Goal: Book appointment/travel/reservation

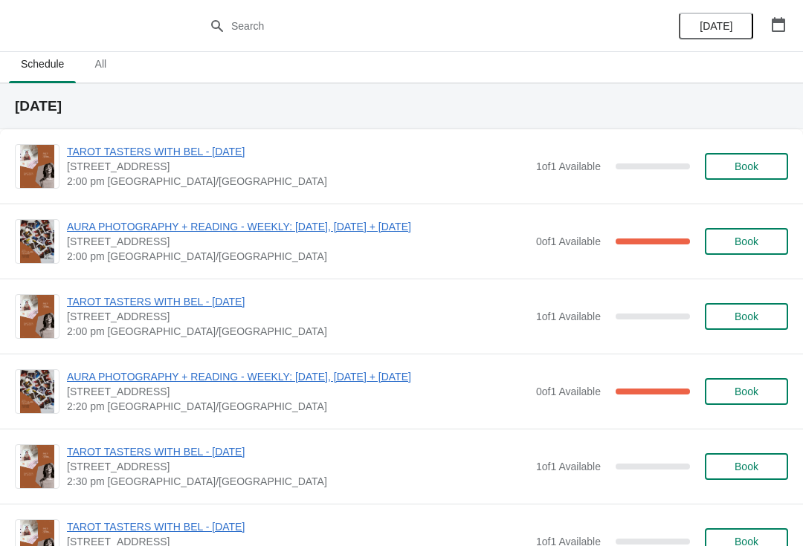
scroll to position [24, 0]
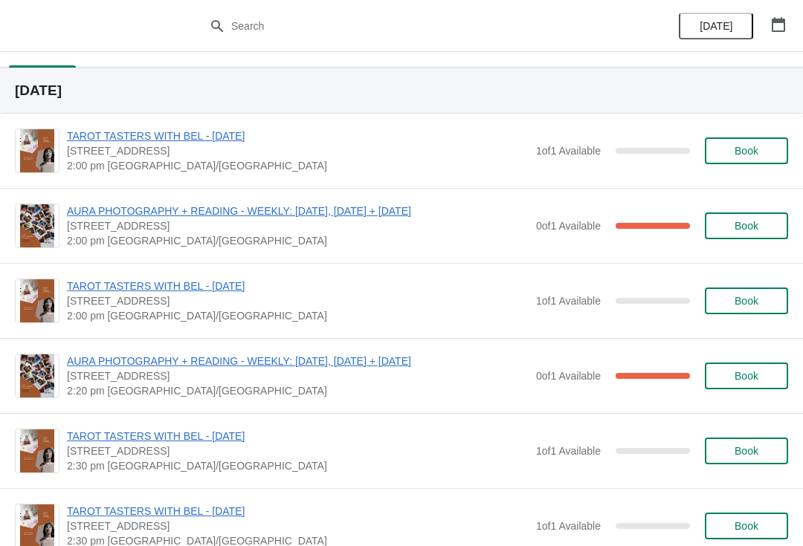
click at [752, 457] on span "Book" at bounding box center [746, 451] width 24 height 12
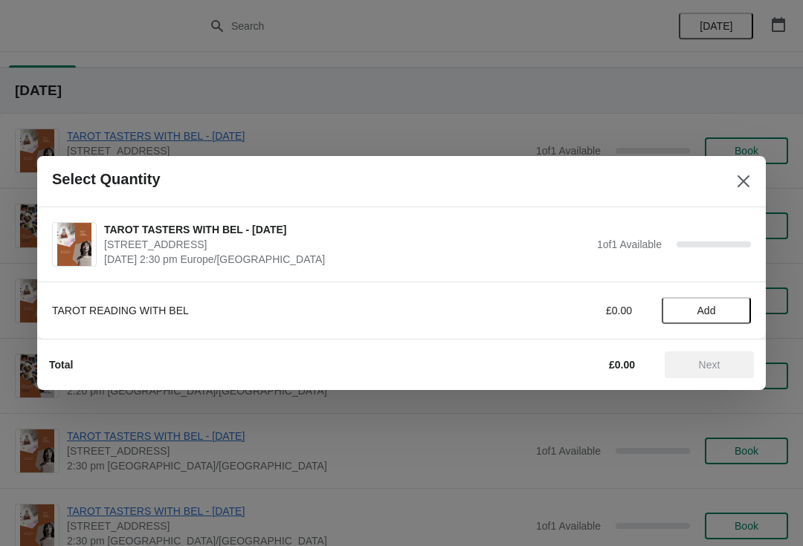
click at [705, 308] on span "Add" at bounding box center [706, 311] width 19 height 12
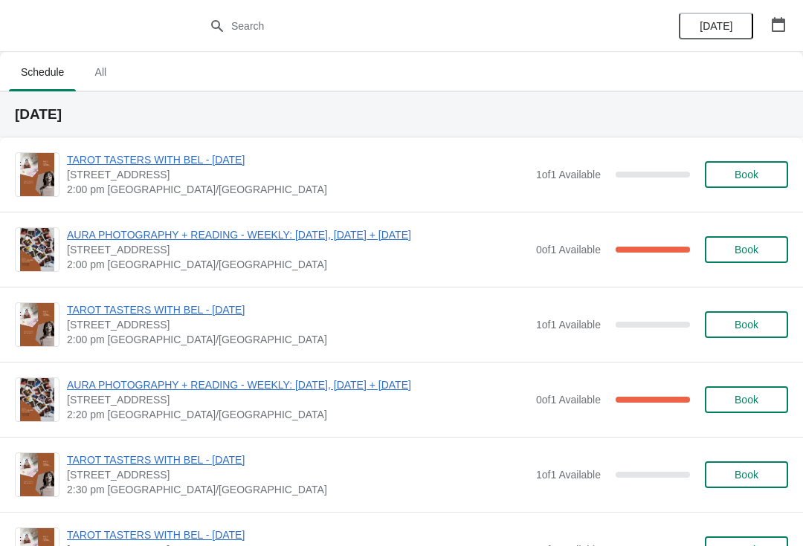
click at [781, 33] on button "button" at bounding box center [778, 24] width 27 height 27
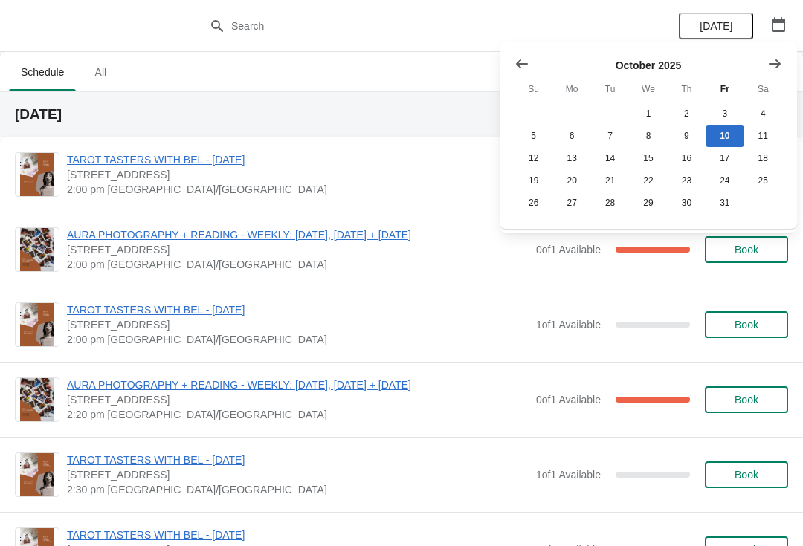
click at [781, 19] on icon "button" at bounding box center [777, 24] width 13 height 15
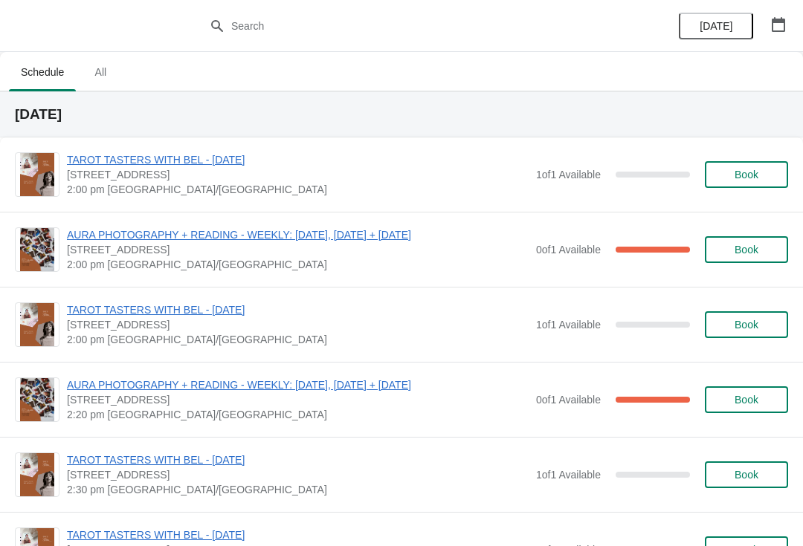
click at [789, 17] on button "button" at bounding box center [778, 24] width 27 height 27
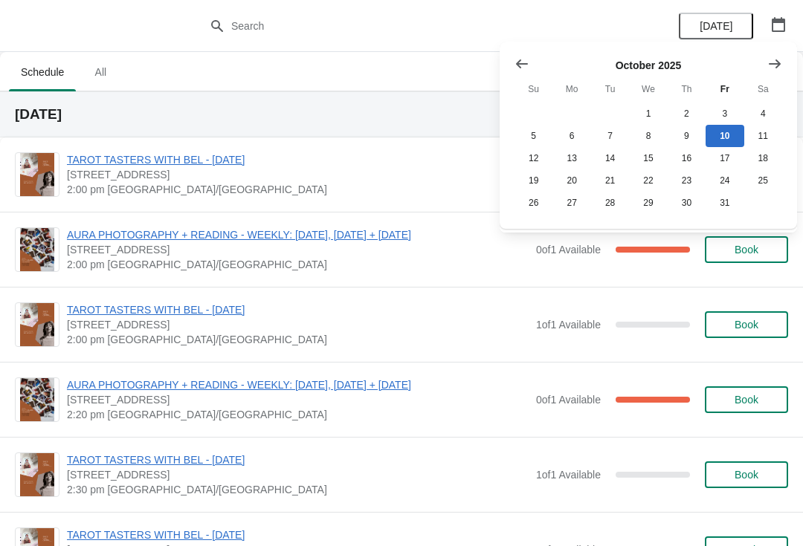
click at [780, 62] on icon "Show next month, November 2025" at bounding box center [774, 63] width 15 height 15
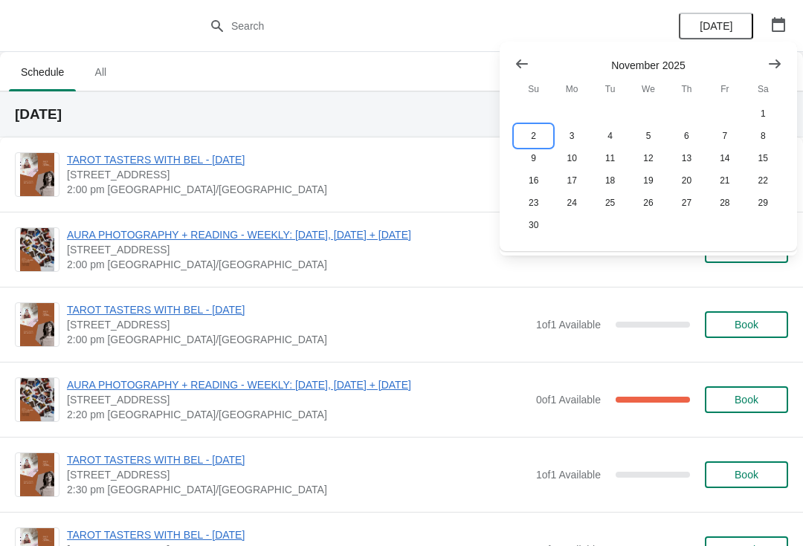
click at [534, 135] on button "2" at bounding box center [533, 136] width 38 height 22
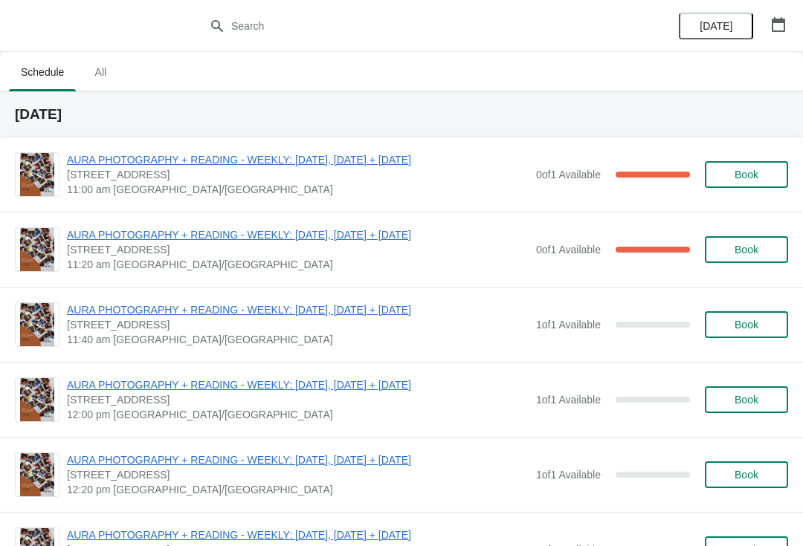
click at [376, 161] on span "AURA PHOTOGRAPHY + READING - WEEKLY: [DATE], [DATE] + [DATE]" at bounding box center [298, 159] width 462 height 15
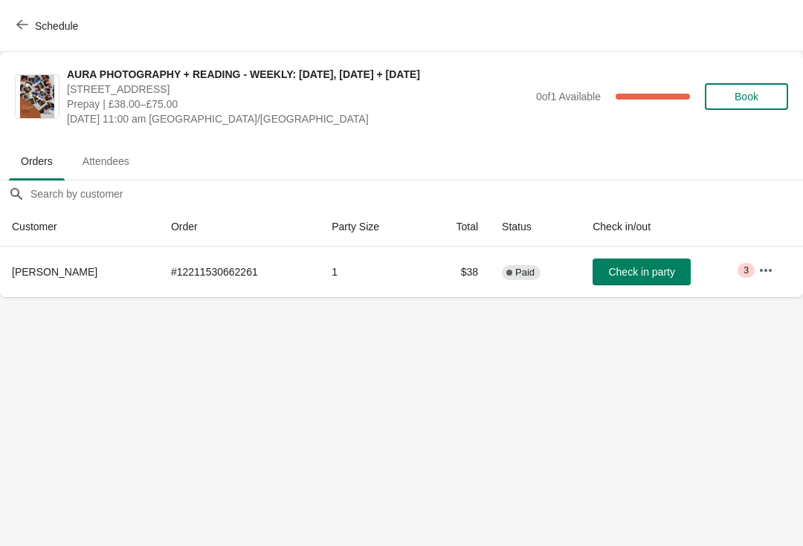
click at [44, 30] on span "Schedule" at bounding box center [56, 26] width 43 height 12
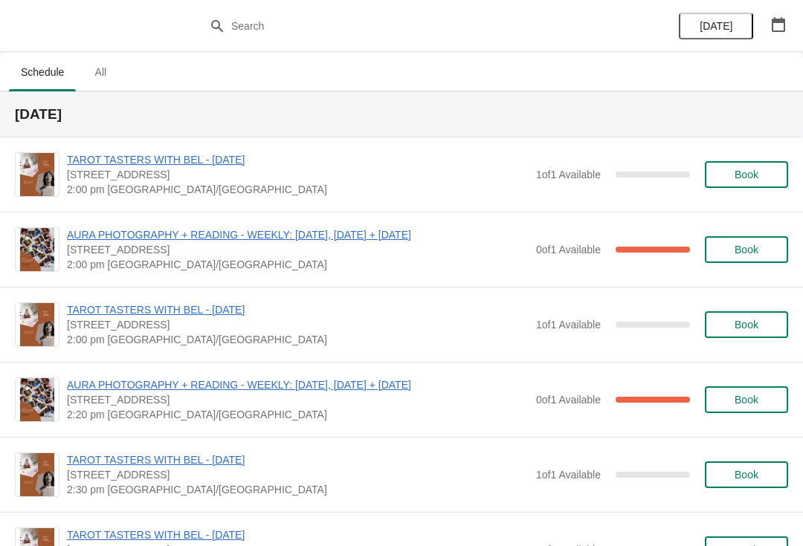
click at [776, 19] on icon "button" at bounding box center [777, 24] width 13 height 15
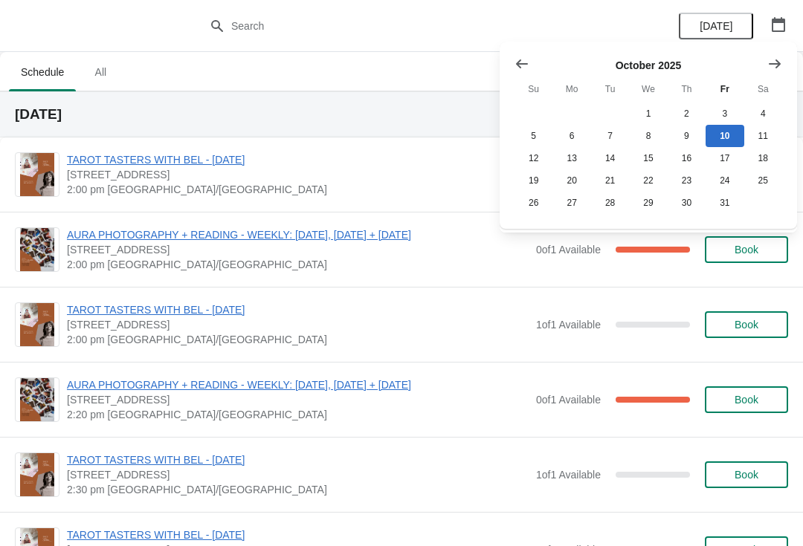
click at [777, 59] on icon "Show next month, November 2025" at bounding box center [774, 63] width 15 height 15
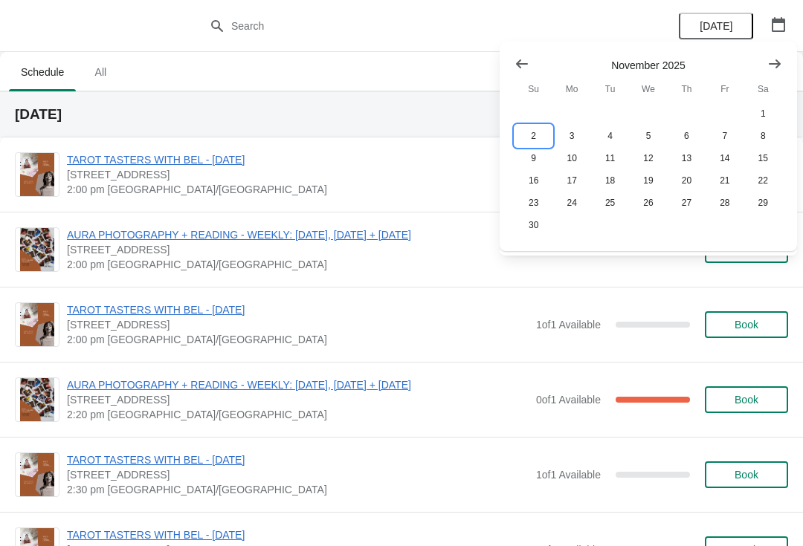
click at [546, 132] on button "2" at bounding box center [533, 136] width 38 height 22
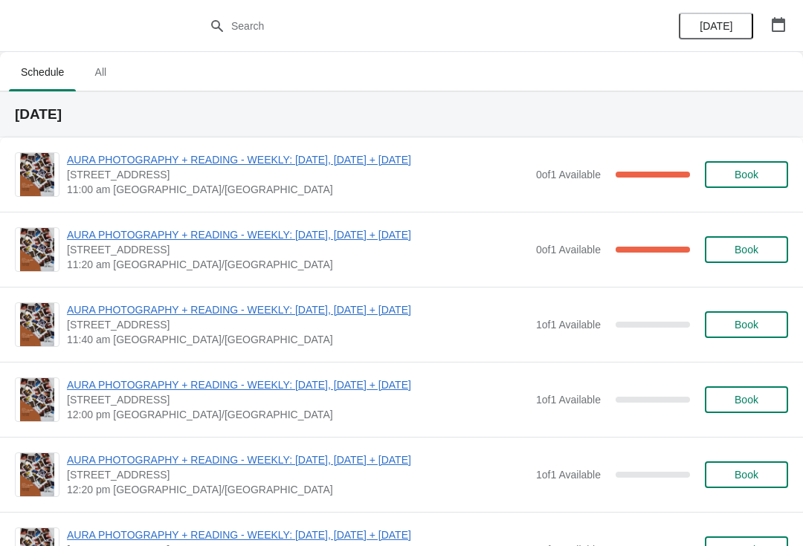
click at [383, 228] on span "AURA PHOTOGRAPHY + READING - WEEKLY: [DATE], [DATE] + [DATE]" at bounding box center [298, 234] width 462 height 15
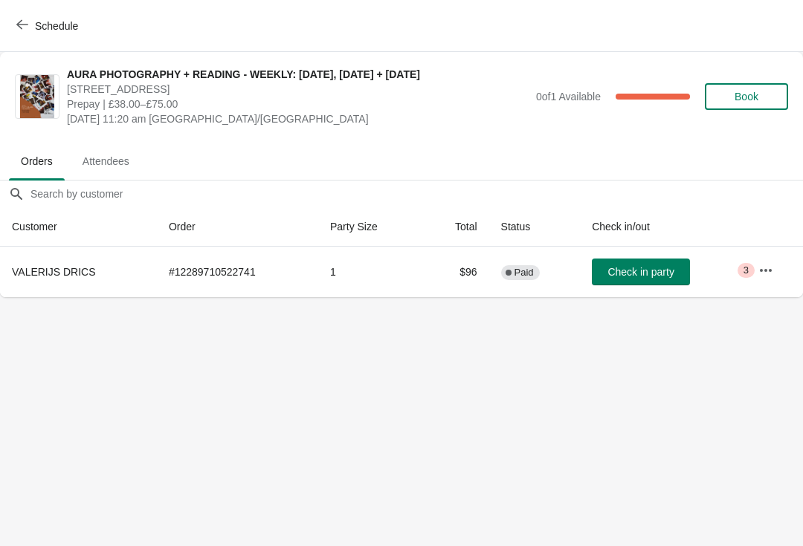
click at [78, 22] on span "Schedule" at bounding box center [56, 26] width 43 height 12
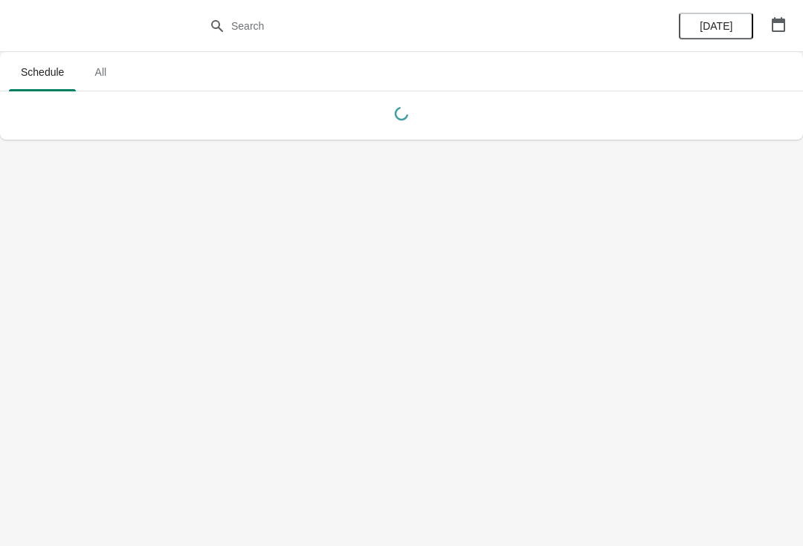
click at [777, 23] on icon "button" at bounding box center [778, 24] width 15 height 15
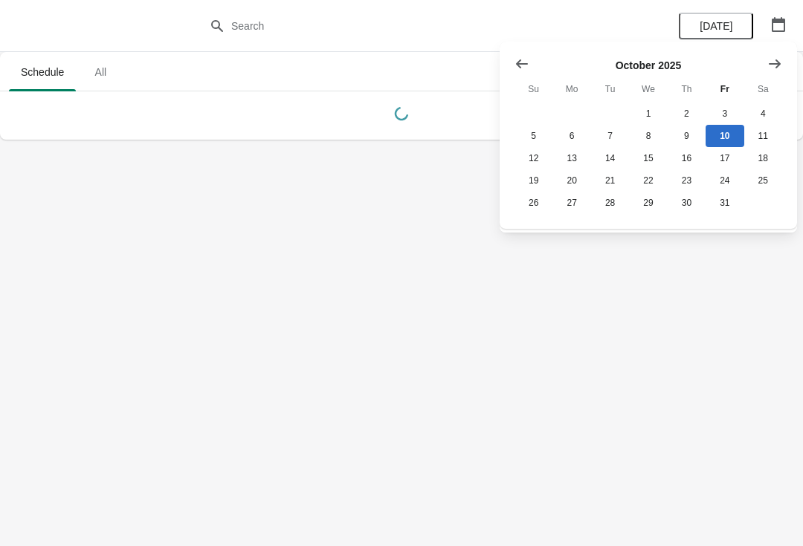
click at [777, 67] on icon "Show next month, November 2025" at bounding box center [774, 63] width 12 height 9
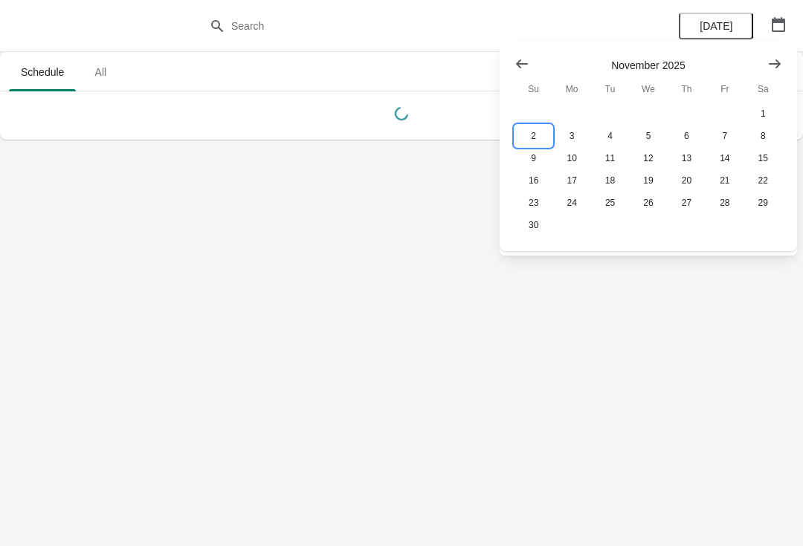
click at [530, 129] on button "2" at bounding box center [533, 136] width 38 height 22
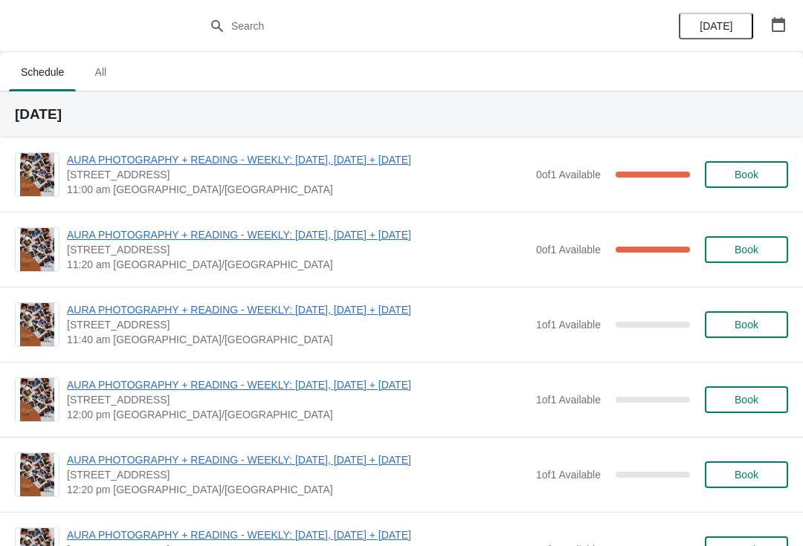
click at [779, 23] on icon "button" at bounding box center [778, 24] width 15 height 15
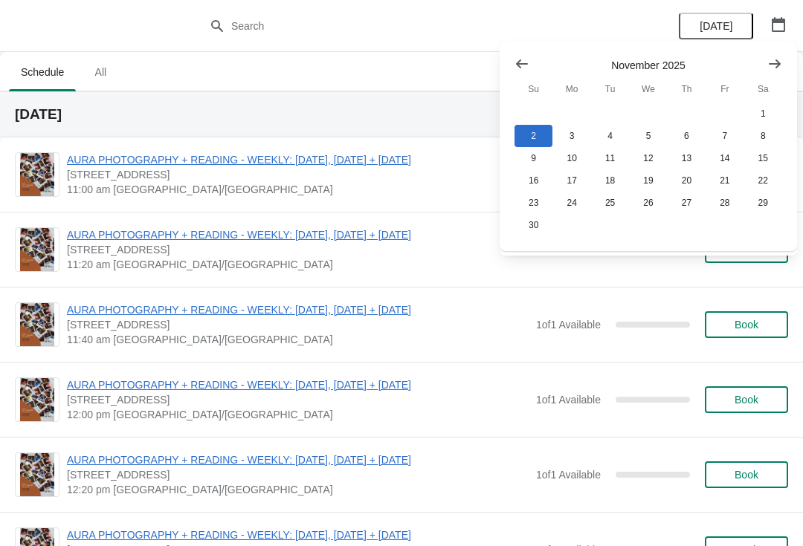
click at [533, 52] on button "Show previous month, October 2025" at bounding box center [521, 64] width 27 height 27
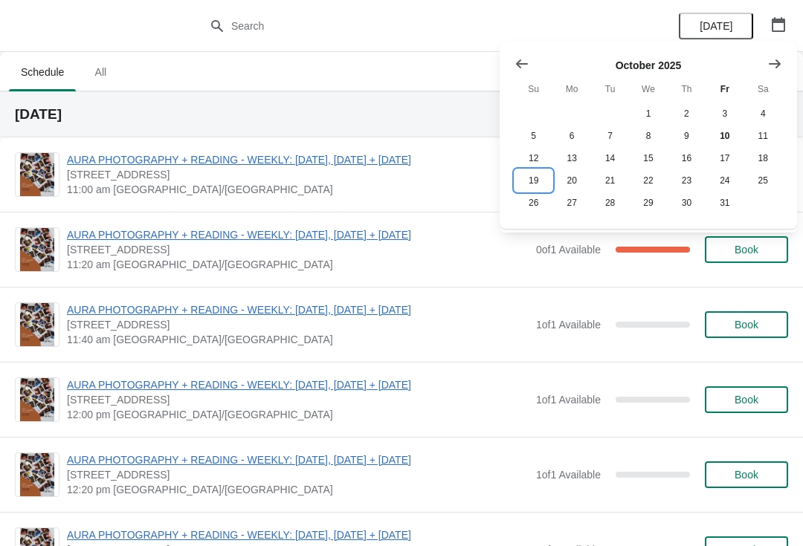
click at [543, 174] on button "19" at bounding box center [533, 180] width 38 height 22
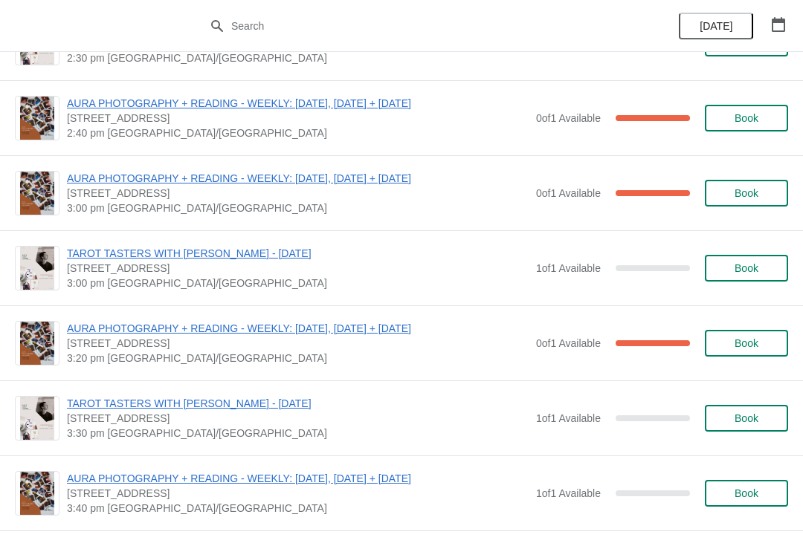
scroll to position [2192, 0]
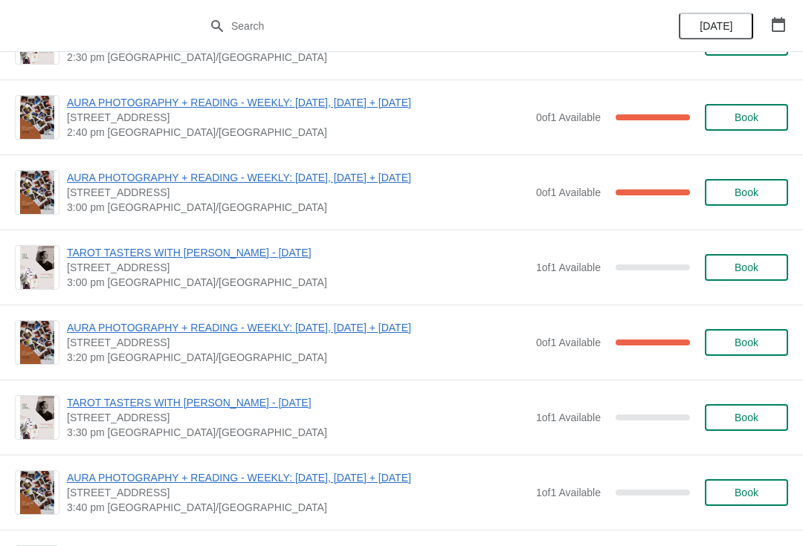
click at [777, 35] on button "button" at bounding box center [778, 24] width 27 height 27
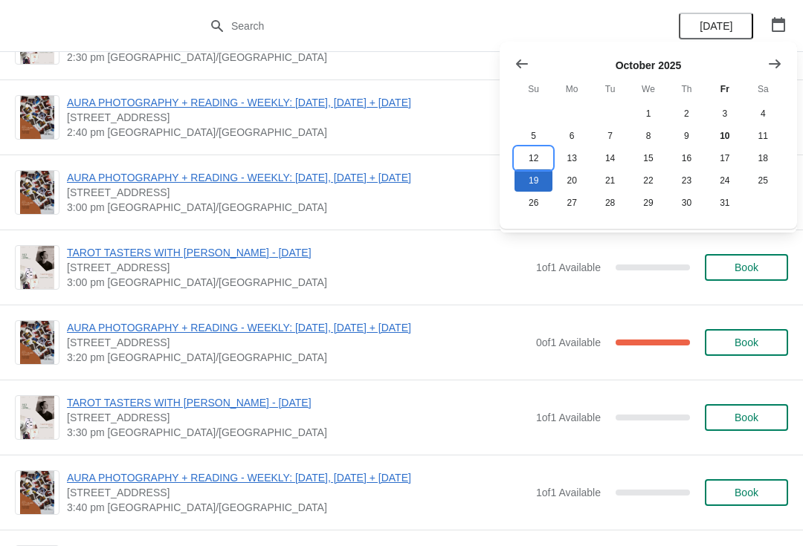
click at [528, 158] on button "12" at bounding box center [533, 158] width 38 height 22
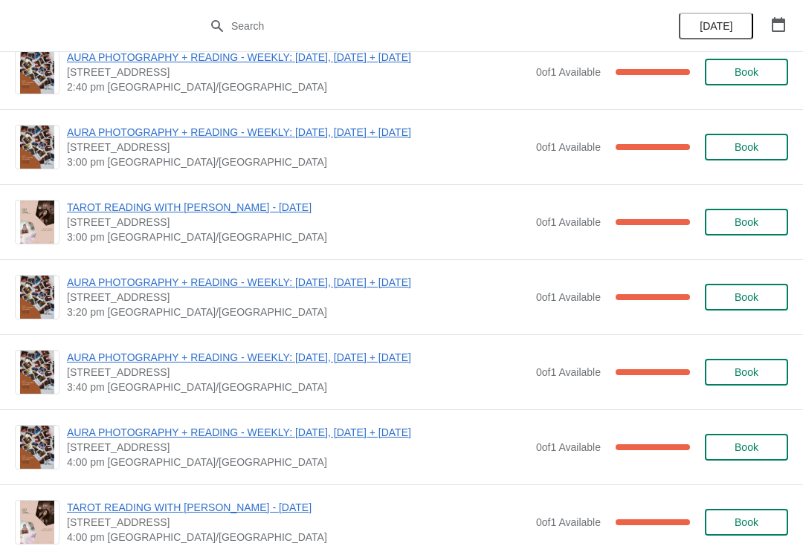
scroll to position [776, 0]
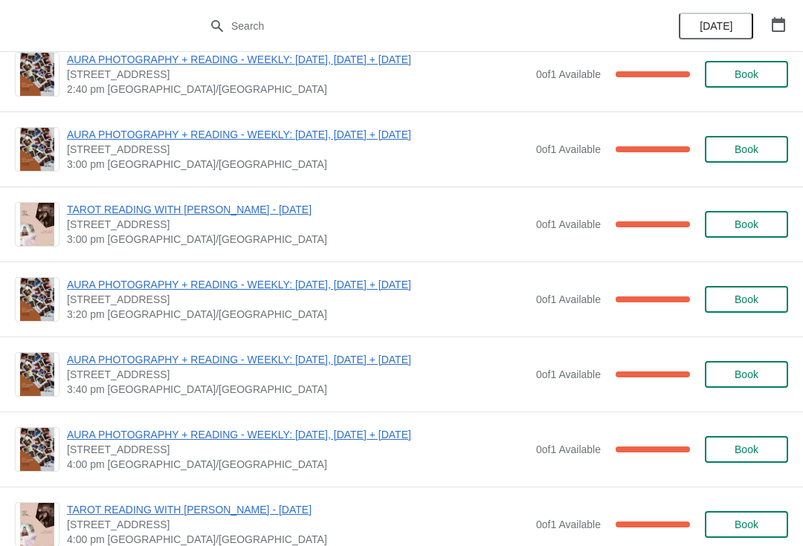
click at [386, 365] on span "AURA PHOTOGRAPHY + READING - WEEKLY: [DATE], [DATE] + [DATE]" at bounding box center [298, 359] width 462 height 15
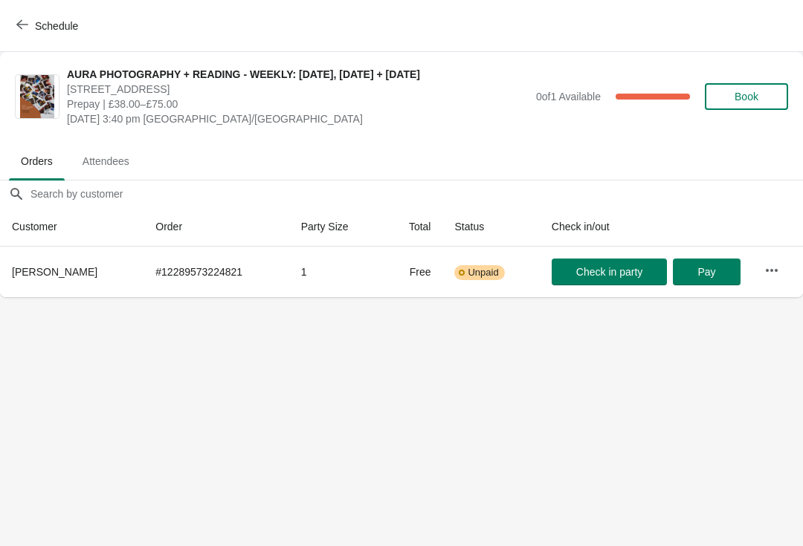
click at [53, 17] on button "Schedule" at bounding box center [48, 26] width 82 height 27
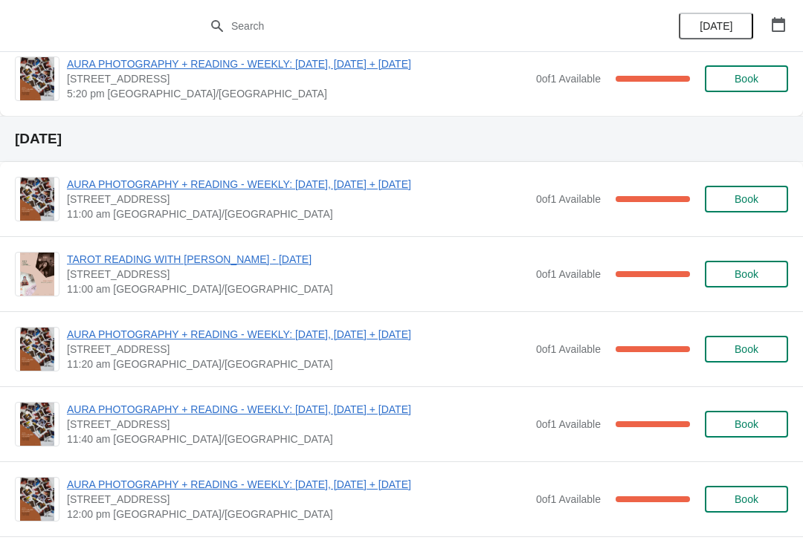
scroll to position [3078, 0]
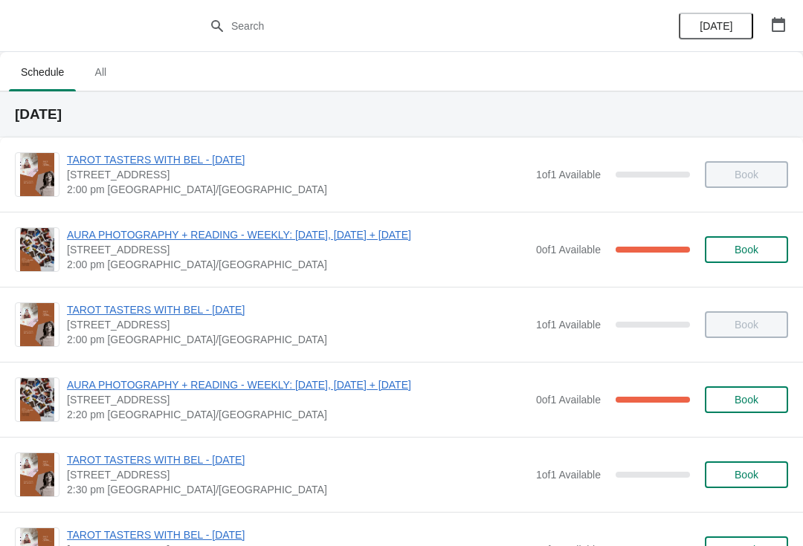
click at [786, 20] on button "button" at bounding box center [778, 24] width 27 height 27
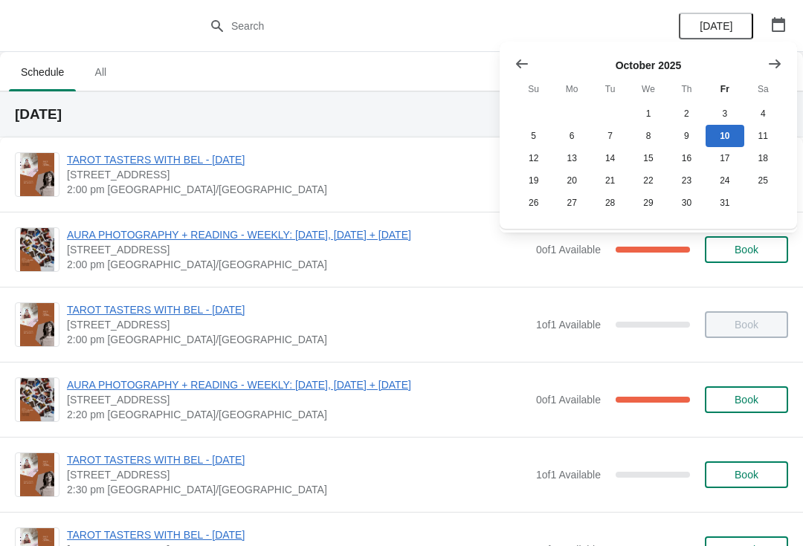
click at [783, 62] on button "Show next month, November 2025" at bounding box center [774, 64] width 27 height 27
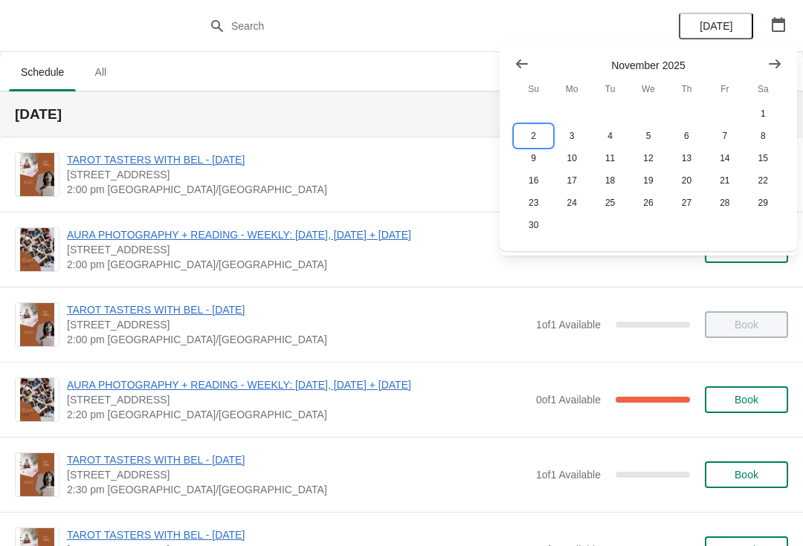
click at [537, 128] on button "2" at bounding box center [533, 136] width 38 height 22
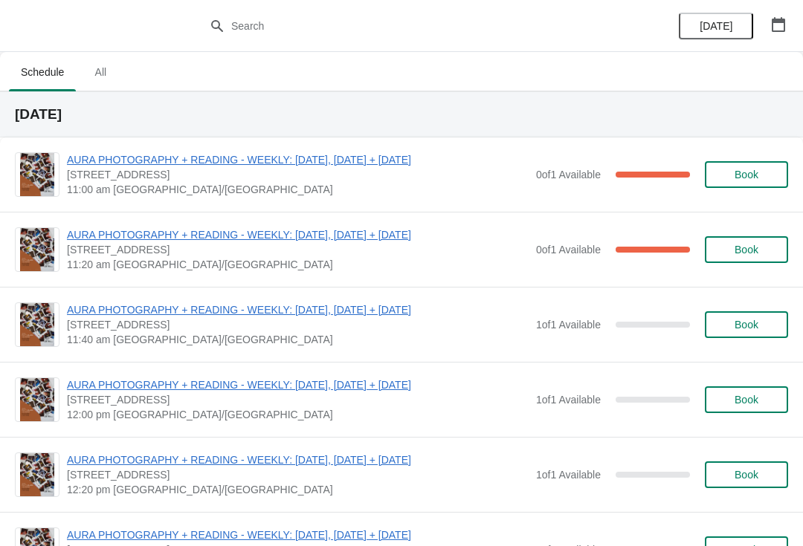
click at [413, 233] on span "AURA PHOTOGRAPHY + READING - WEEKLY: [DATE], [DATE] + [DATE]" at bounding box center [298, 234] width 462 height 15
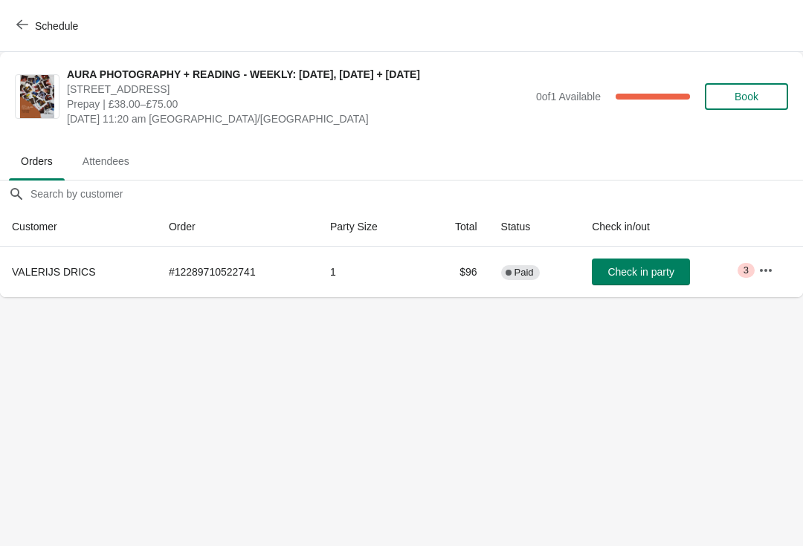
click at [766, 273] on icon "button" at bounding box center [765, 270] width 15 height 15
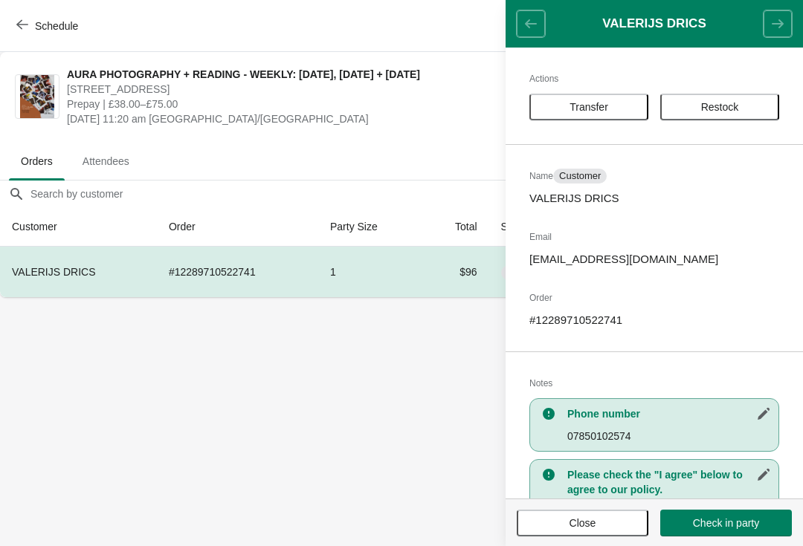
click at [776, 266] on p "kirara0770@gmail.com" at bounding box center [654, 259] width 250 height 15
click at [611, 106] on span "Transfer" at bounding box center [589, 107] width 92 height 12
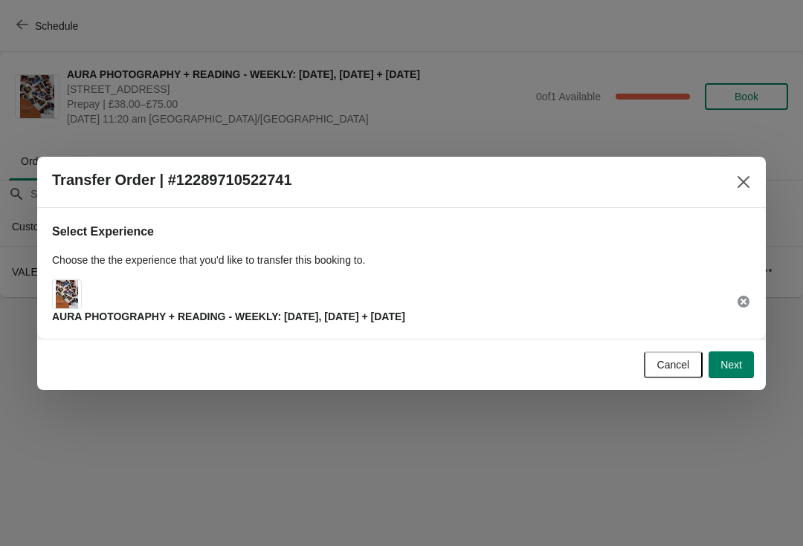
click at [728, 371] on span "Next" at bounding box center [731, 365] width 22 height 12
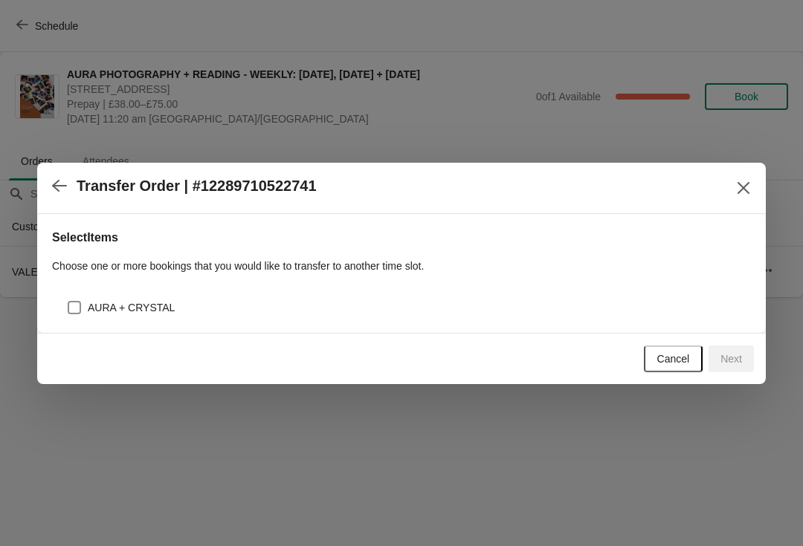
click at [246, 302] on div "AURA + CRYSTAL" at bounding box center [409, 307] width 684 height 21
click at [512, 299] on div "AURA + CRYSTAL" at bounding box center [409, 307] width 684 height 21
click at [150, 306] on span "AURA + CRYSTAL" at bounding box center [131, 307] width 87 height 15
click at [68, 302] on input "AURA + CRYSTAL" at bounding box center [68, 301] width 1 height 1
checkbox input "true"
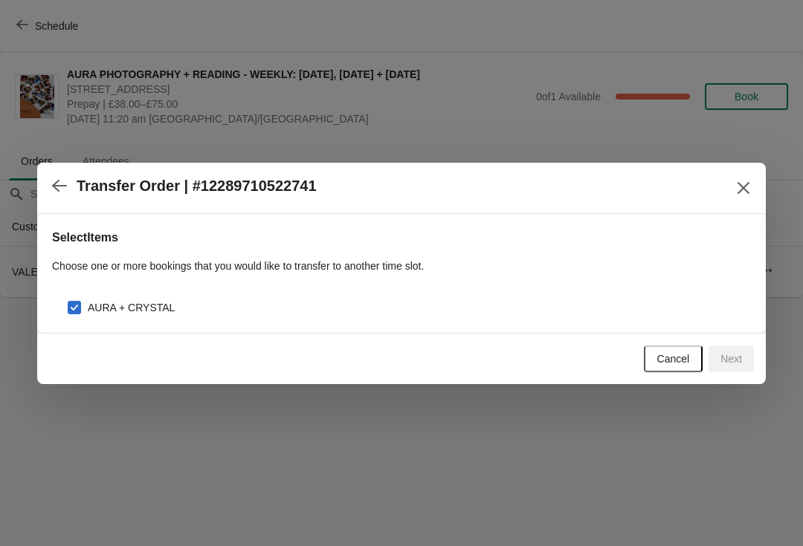
select select "AURA + CRYSTAL"
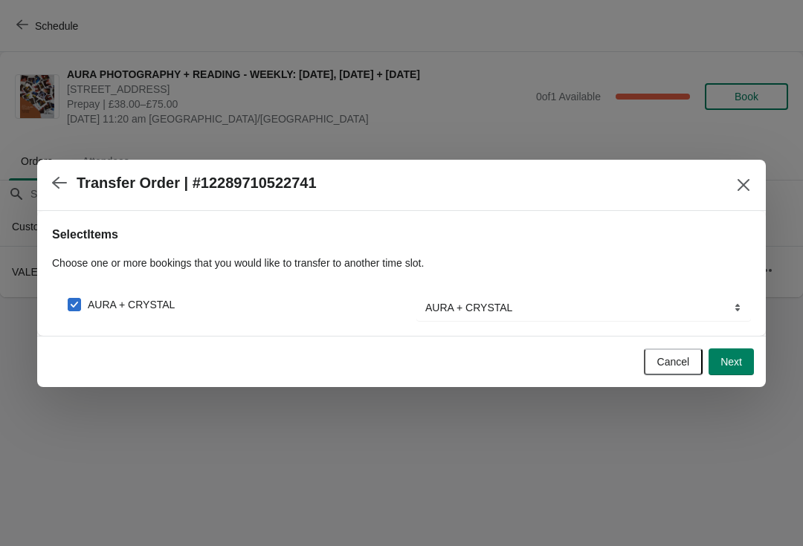
click at [728, 352] on button "Next" at bounding box center [730, 362] width 45 height 27
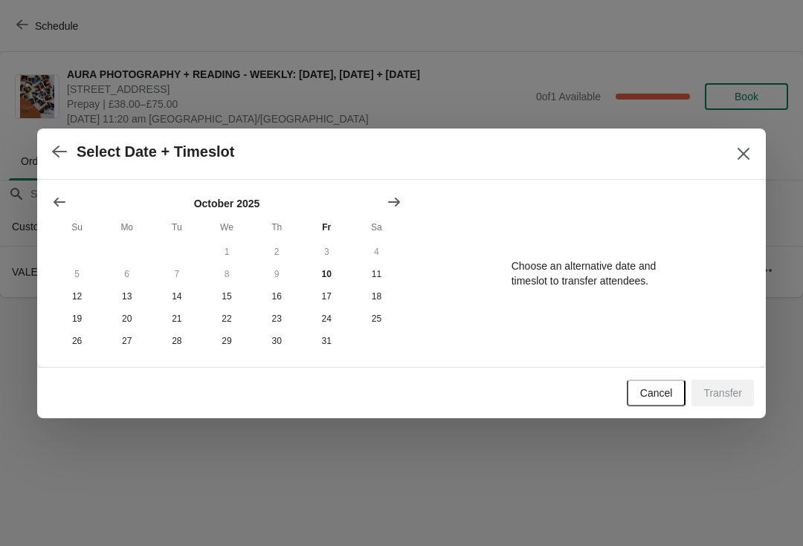
click at [660, 383] on button "Cancel" at bounding box center [656, 393] width 59 height 27
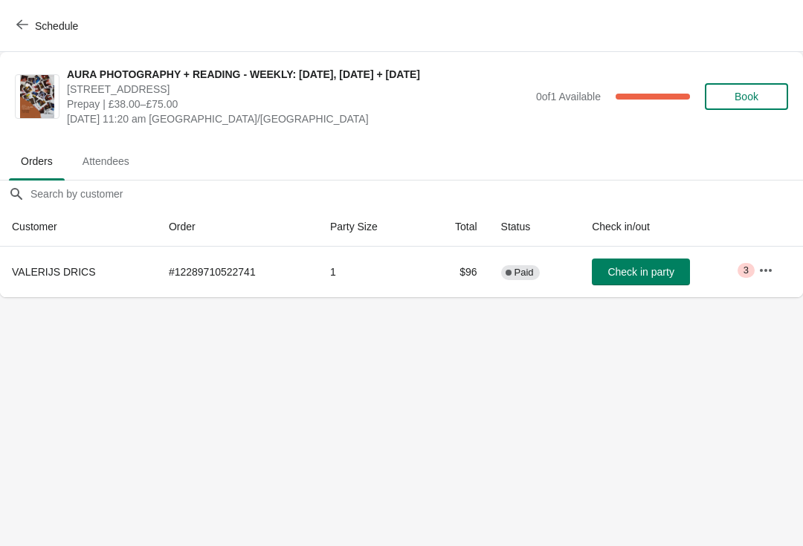
click at [26, 37] on button "Schedule" at bounding box center [48, 26] width 82 height 27
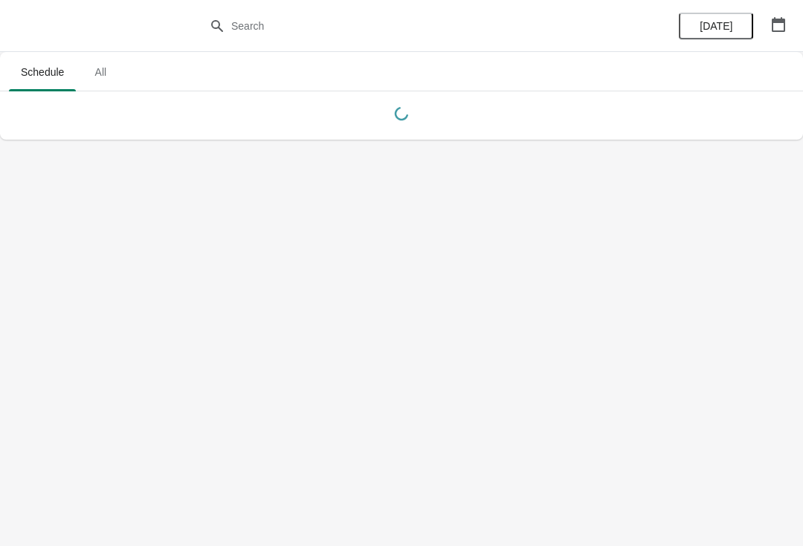
click at [782, 22] on icon "button" at bounding box center [777, 24] width 13 height 15
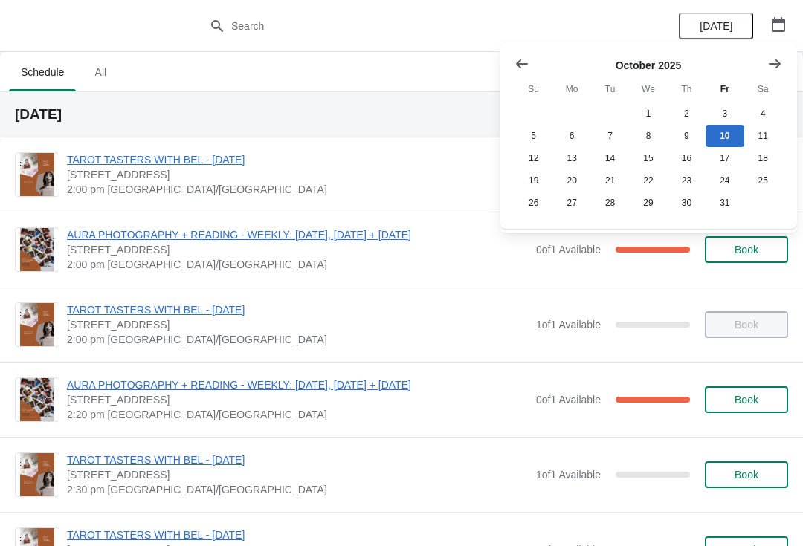
click at [777, 63] on icon "Show next month, November 2025" at bounding box center [774, 63] width 12 height 9
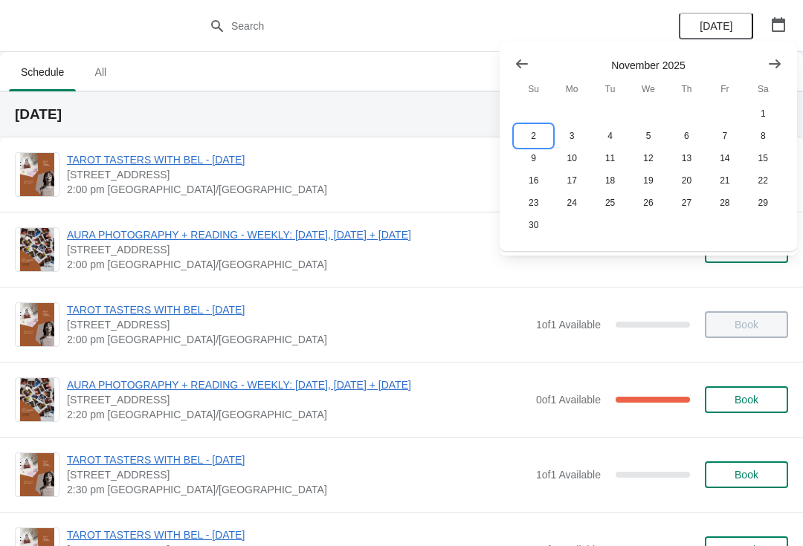
click at [528, 132] on button "2" at bounding box center [533, 136] width 38 height 22
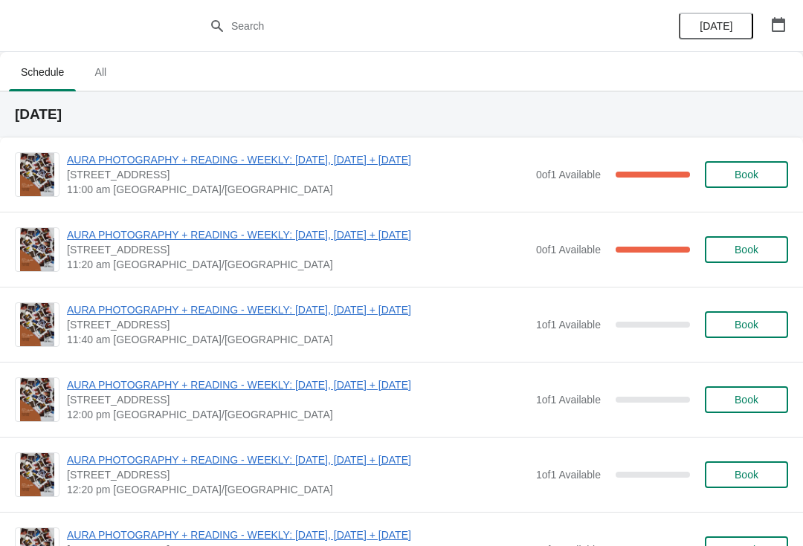
click at [395, 157] on span "AURA PHOTOGRAPHY + READING - WEEKLY: [DATE], [DATE] + [DATE]" at bounding box center [298, 159] width 462 height 15
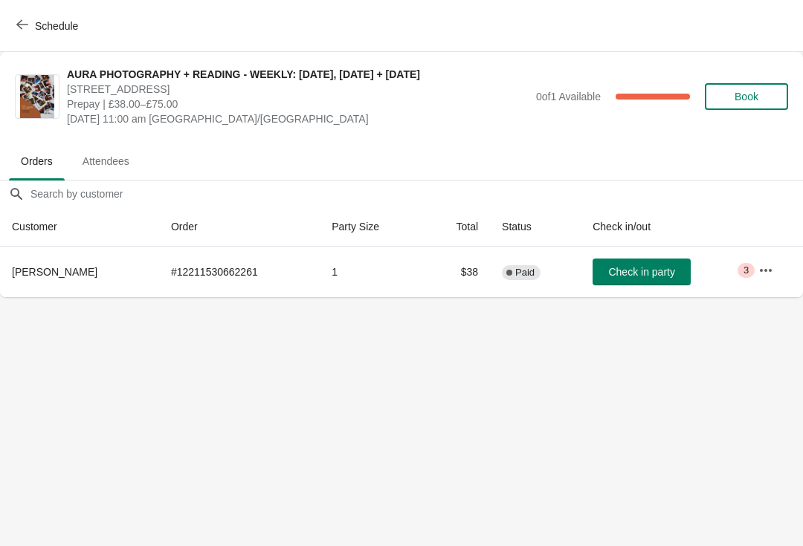
click at [46, 15] on button "Schedule" at bounding box center [48, 26] width 82 height 27
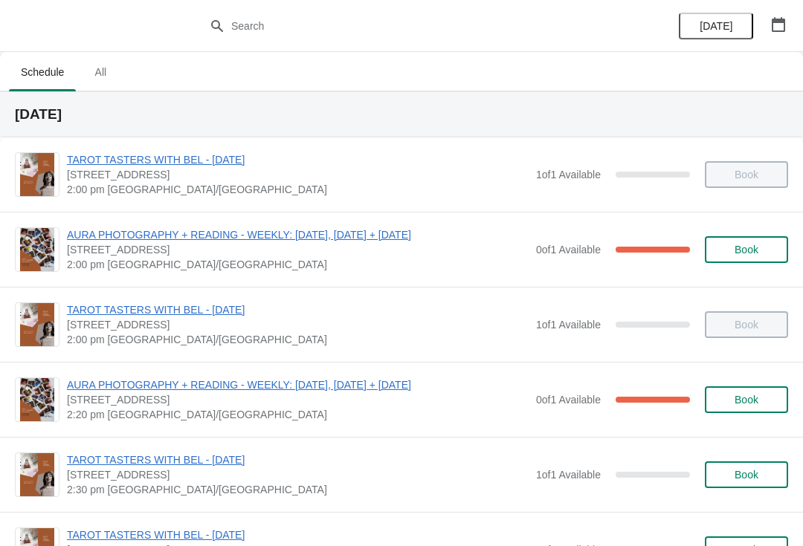
click at [775, 22] on icon "button" at bounding box center [777, 24] width 13 height 15
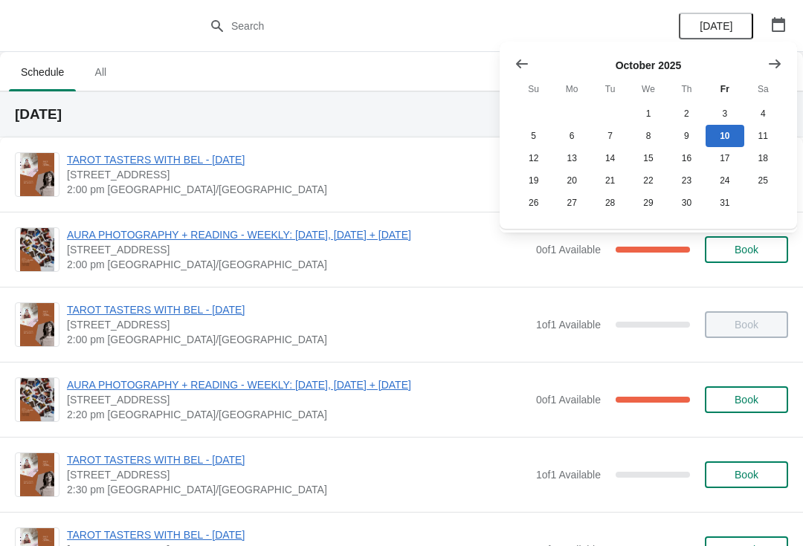
click at [787, 58] on button "Show next month, November 2025" at bounding box center [774, 64] width 27 height 27
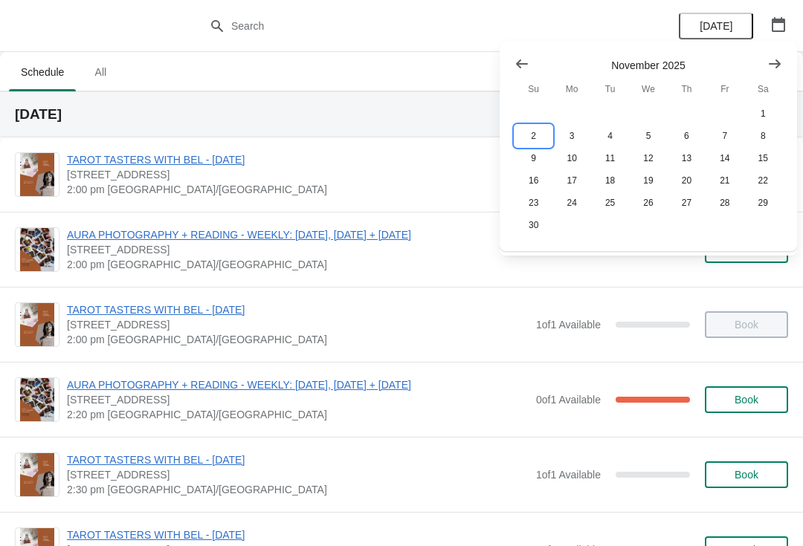
click at [526, 136] on button "2" at bounding box center [533, 136] width 38 height 22
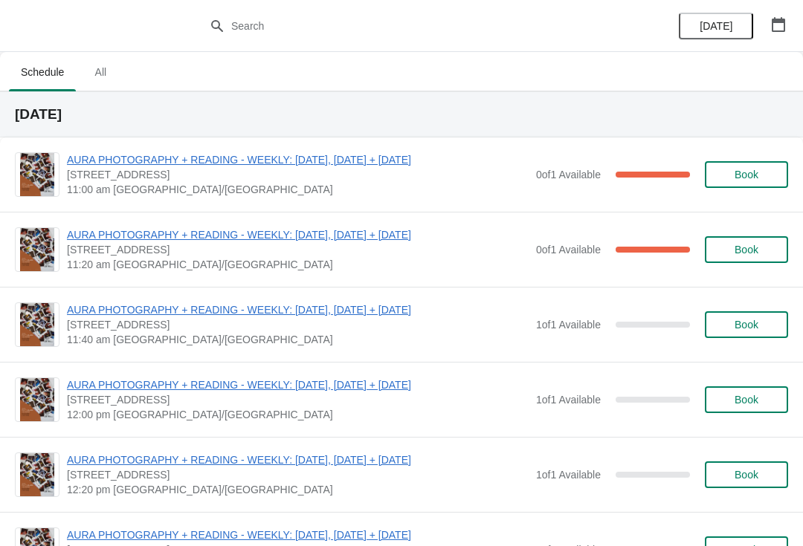
click at [407, 236] on span "AURA PHOTOGRAPHY + READING - WEEKLY: [DATE], [DATE] + [DATE]" at bounding box center [298, 234] width 462 height 15
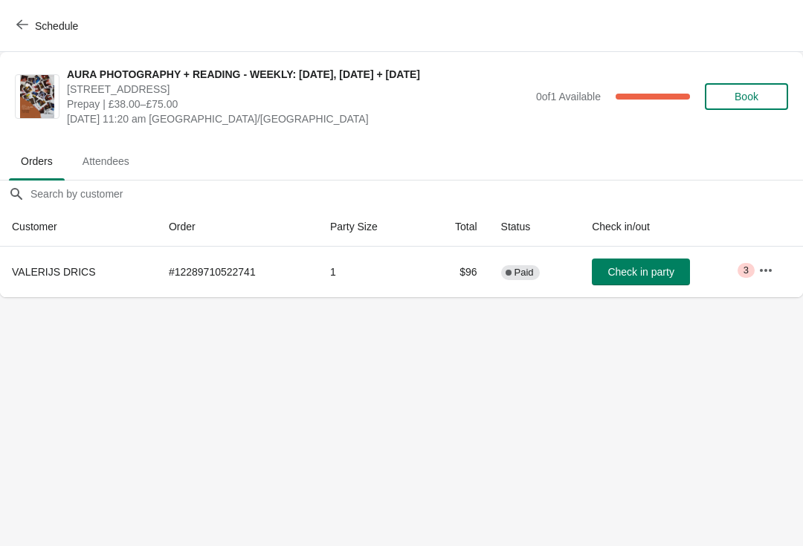
click at [768, 267] on icon "button" at bounding box center [765, 270] width 15 height 15
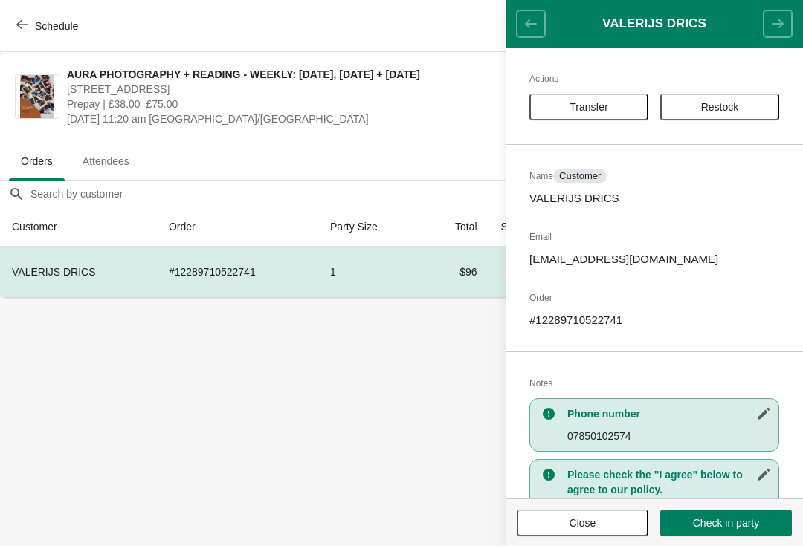
click at [613, 105] on span "Transfer" at bounding box center [589, 107] width 92 height 12
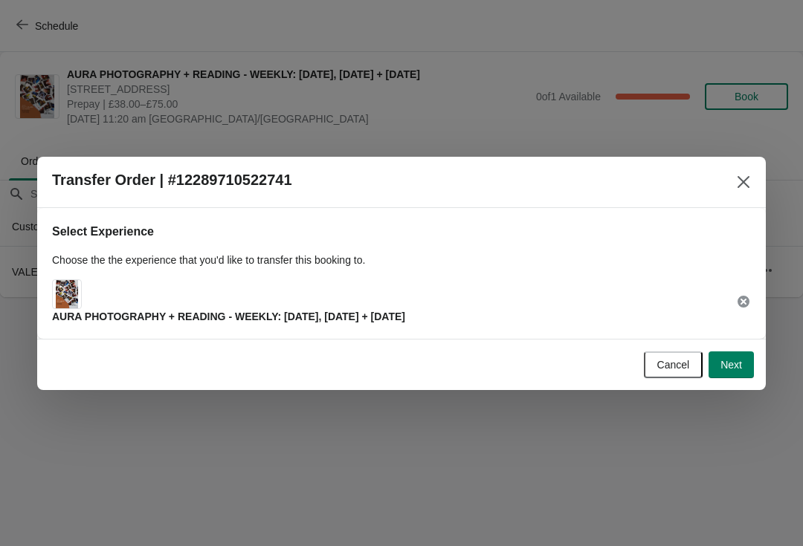
click at [405, 317] on span "AURA PHOTOGRAPHY + READING - WEEKLY: [DATE], [DATE] + [DATE]" at bounding box center [228, 317] width 353 height 12
click at [395, 311] on span "AURA PHOTOGRAPHY + READING - WEEKLY: [DATE], [DATE] + [DATE]" at bounding box center [228, 317] width 353 height 12
click at [725, 361] on span "Next" at bounding box center [731, 365] width 22 height 12
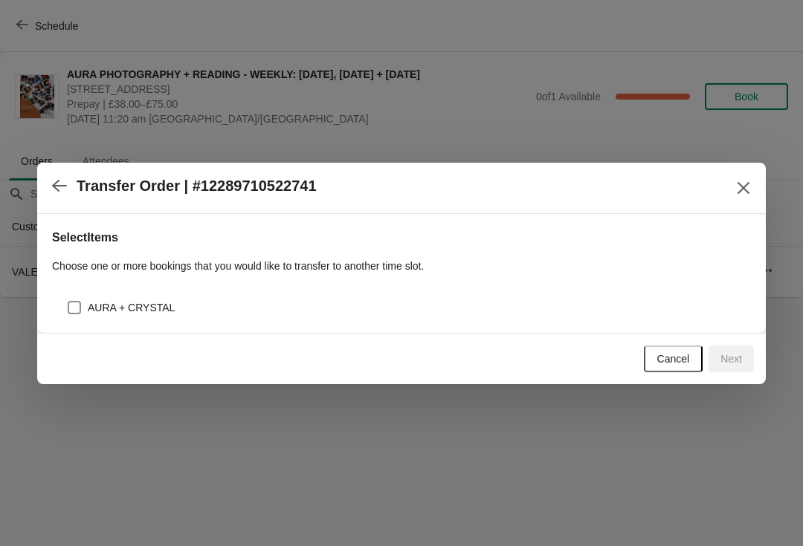
click at [461, 309] on div "AURA + CRYSTAL" at bounding box center [409, 307] width 684 height 21
click at [375, 305] on div "AURA + CRYSTAL" at bounding box center [409, 307] width 684 height 21
click at [75, 308] on span at bounding box center [74, 307] width 13 height 13
click at [68, 302] on input "AURA + CRYSTAL" at bounding box center [68, 301] width 1 height 1
checkbox input "true"
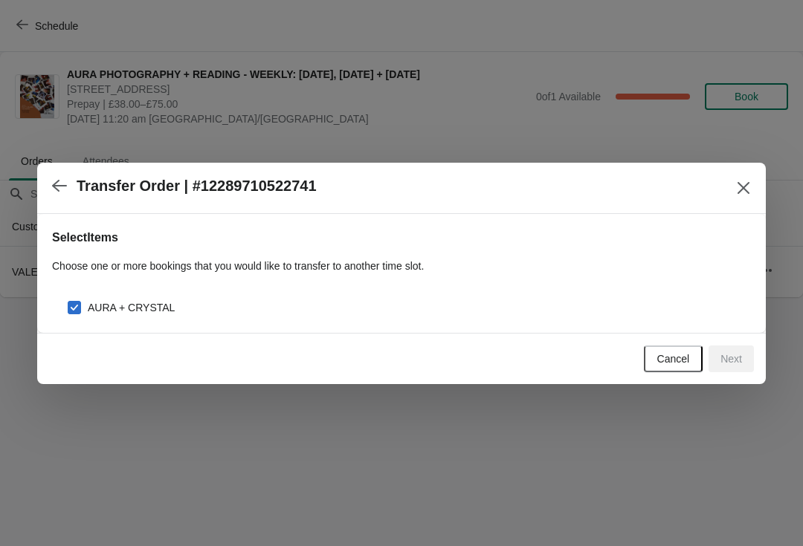
select select "AURA + CRYSTAL"
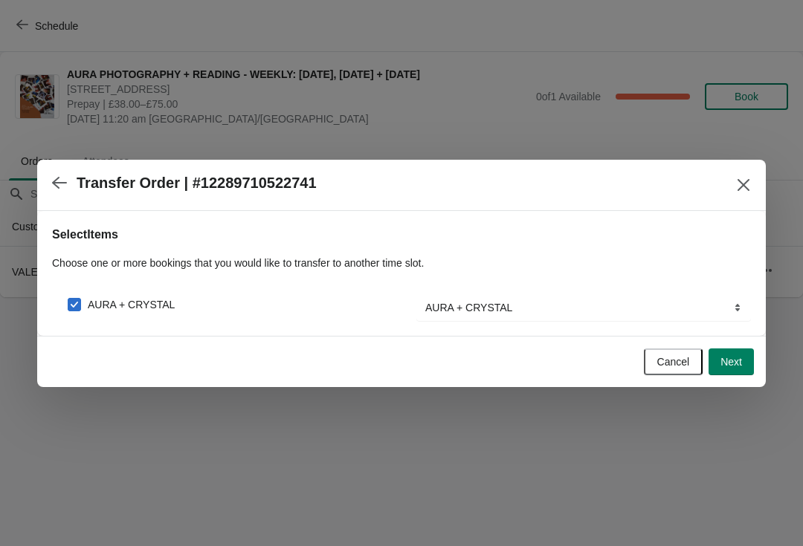
click at [748, 359] on button "Next" at bounding box center [730, 362] width 45 height 27
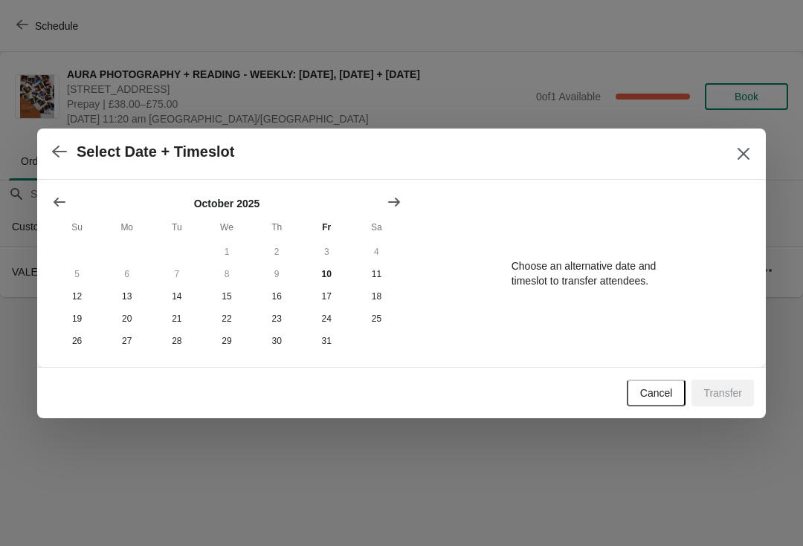
click at [407, 189] on button "Show next month, November 2025" at bounding box center [394, 202] width 27 height 27
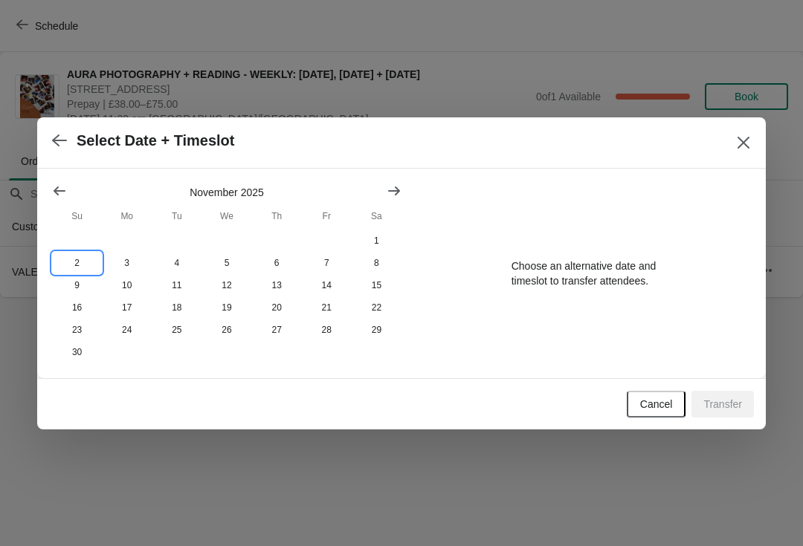
click at [71, 253] on button "2" at bounding box center [77, 263] width 50 height 22
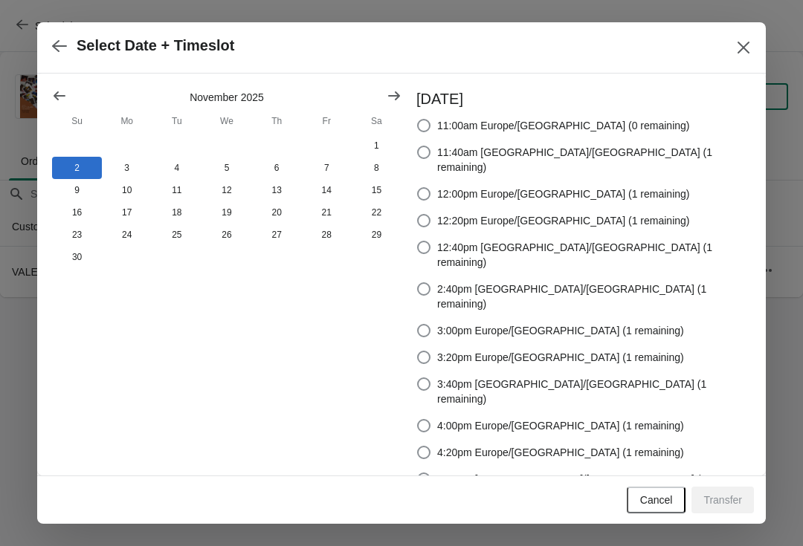
click at [39, 62] on div "Select Date + Timeslot" at bounding box center [401, 47] width 728 height 51
click at [65, 52] on icon "button" at bounding box center [59, 46] width 15 height 12
select select "AURA + CRYSTAL"
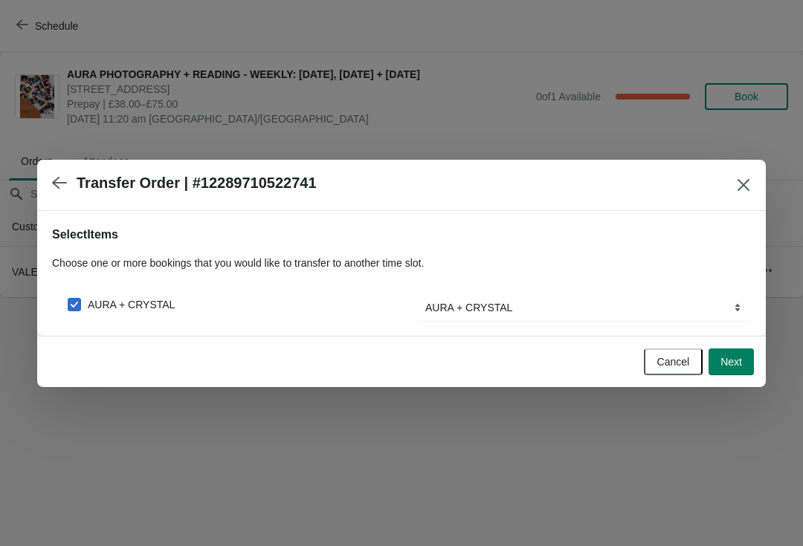
click at [42, 17] on div at bounding box center [401, 273] width 803 height 546
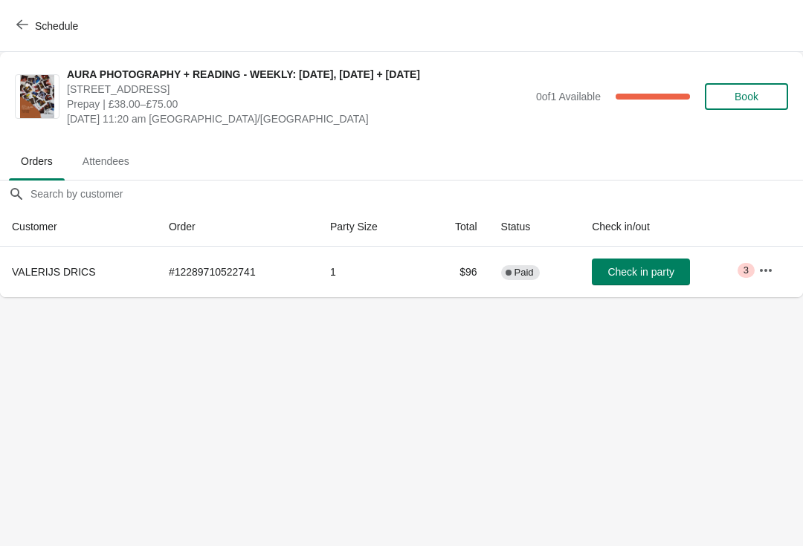
click at [49, 28] on span "Schedule" at bounding box center [56, 26] width 43 height 12
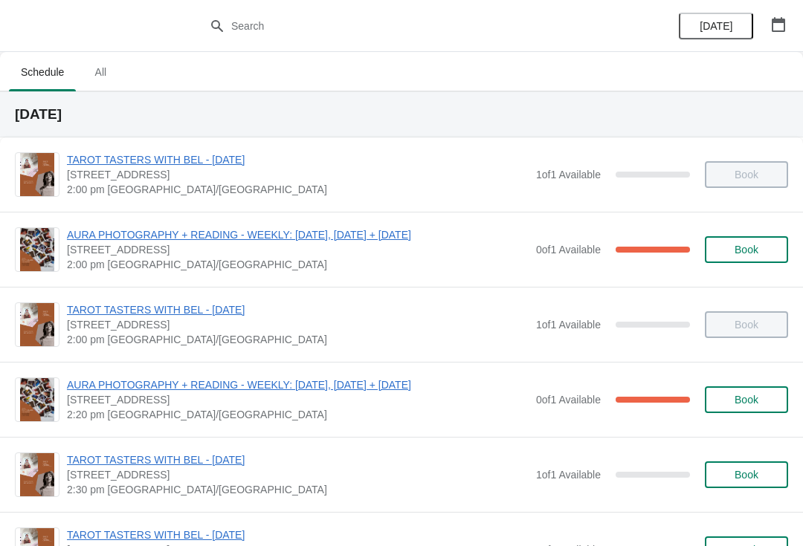
click at [770, 4] on div "[DATE]" at bounding box center [731, 26] width 141 height 52
click at [799, 33] on div "[DATE]" at bounding box center [731, 26] width 141 height 52
click at [784, 35] on button "button" at bounding box center [778, 24] width 27 height 27
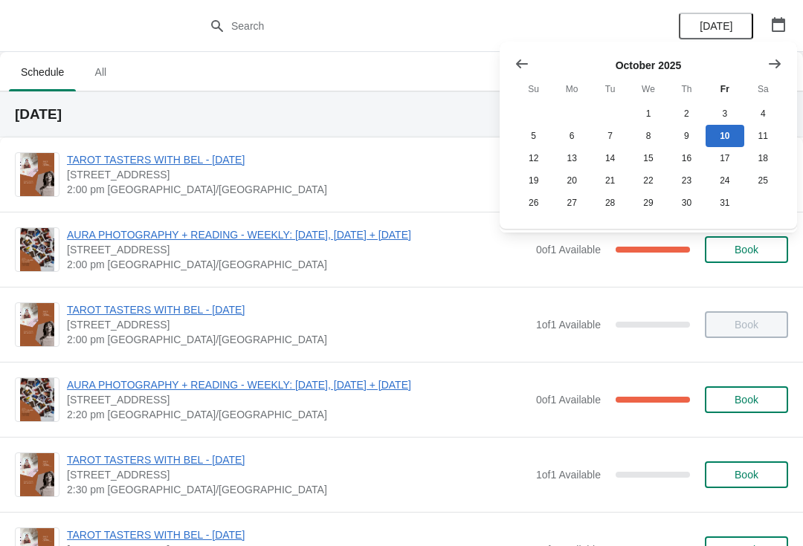
click at [780, 30] on icon "button" at bounding box center [778, 24] width 15 height 15
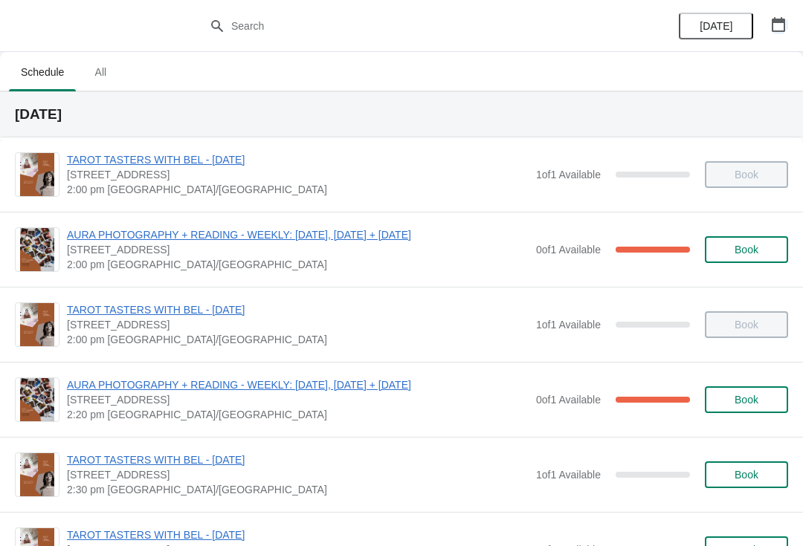
click at [789, 11] on button "button" at bounding box center [778, 24] width 27 height 27
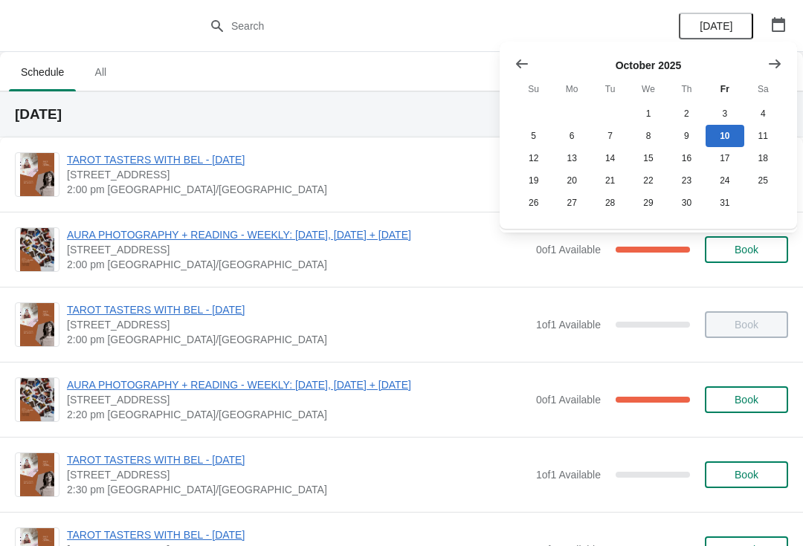
click at [785, 59] on button "Show next month, November 2025" at bounding box center [774, 64] width 27 height 27
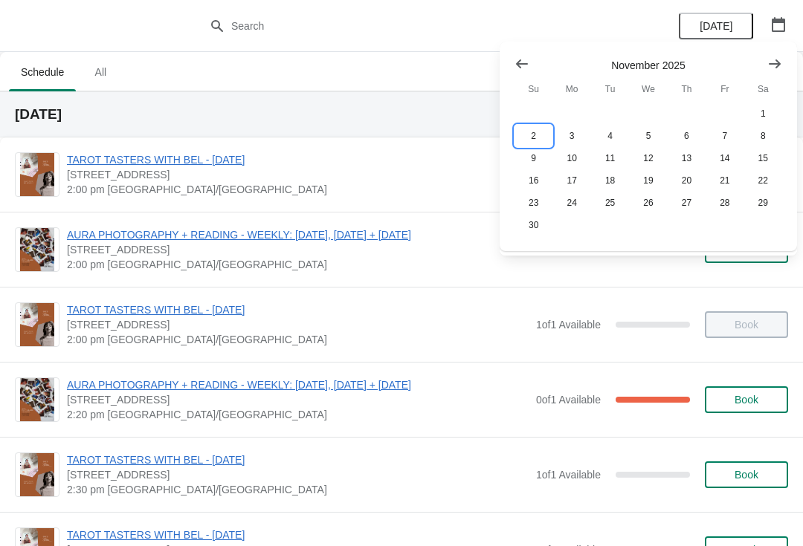
click at [533, 140] on button "2" at bounding box center [533, 136] width 38 height 22
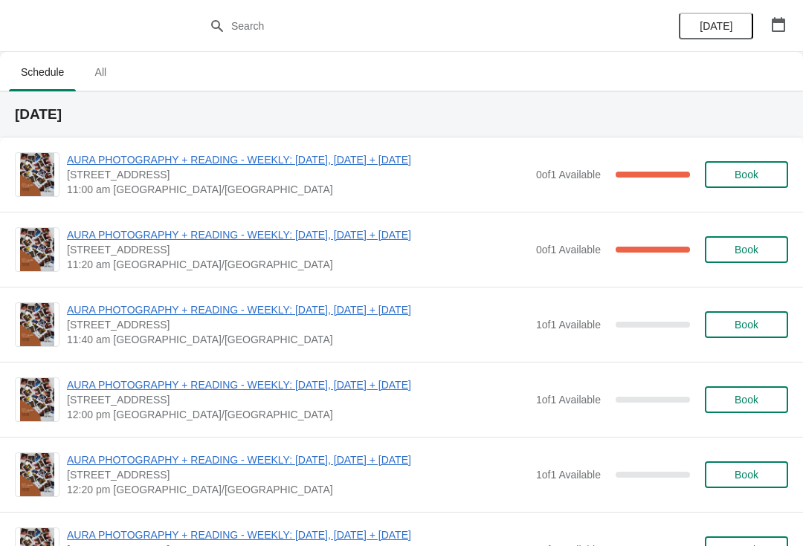
click at [371, 229] on span "AURA PHOTOGRAPHY + READING - WEEKLY: [DATE], [DATE] + [DATE]" at bounding box center [298, 234] width 462 height 15
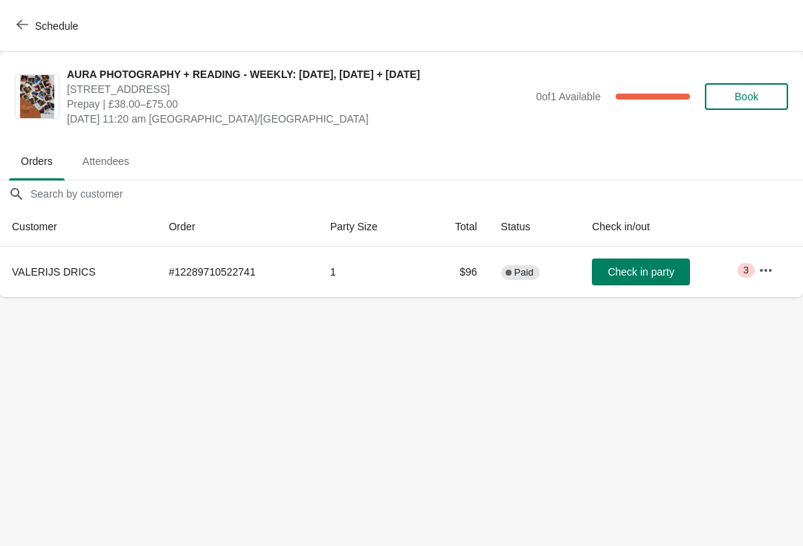
click at [71, 13] on button "Schedule" at bounding box center [48, 26] width 82 height 27
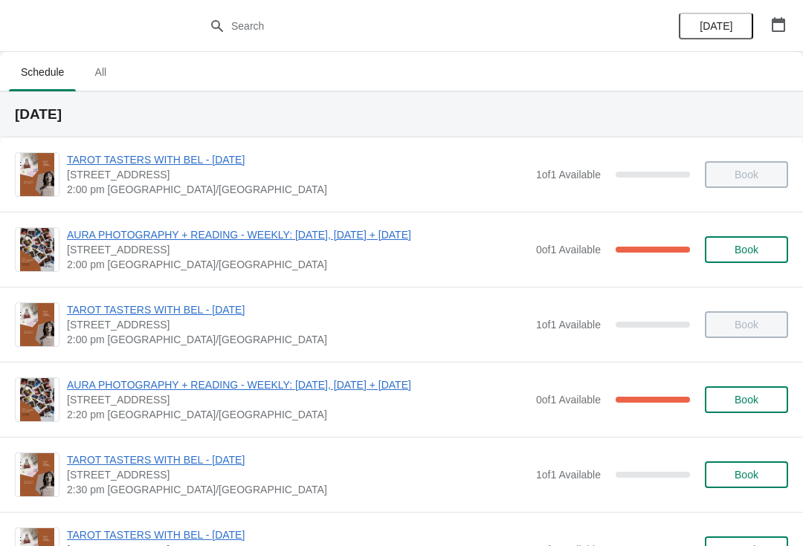
click at [783, 17] on icon "button" at bounding box center [778, 24] width 15 height 15
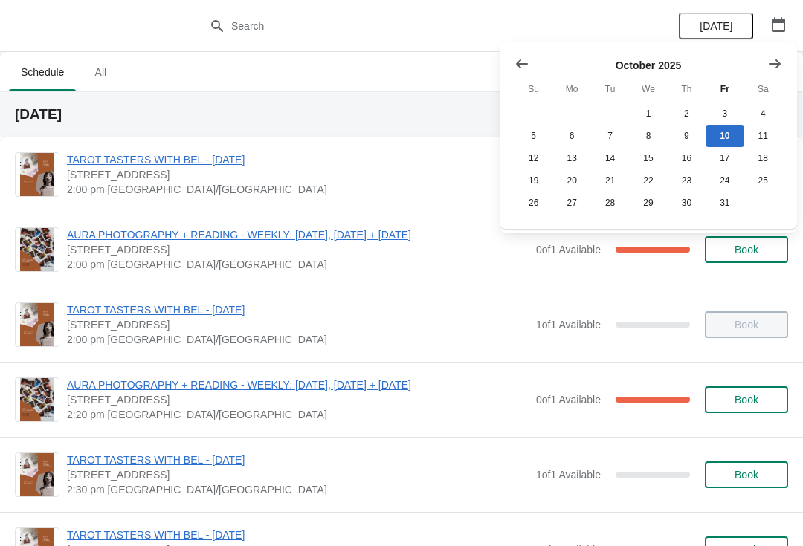
click at [782, 30] on icon "button" at bounding box center [777, 24] width 13 height 15
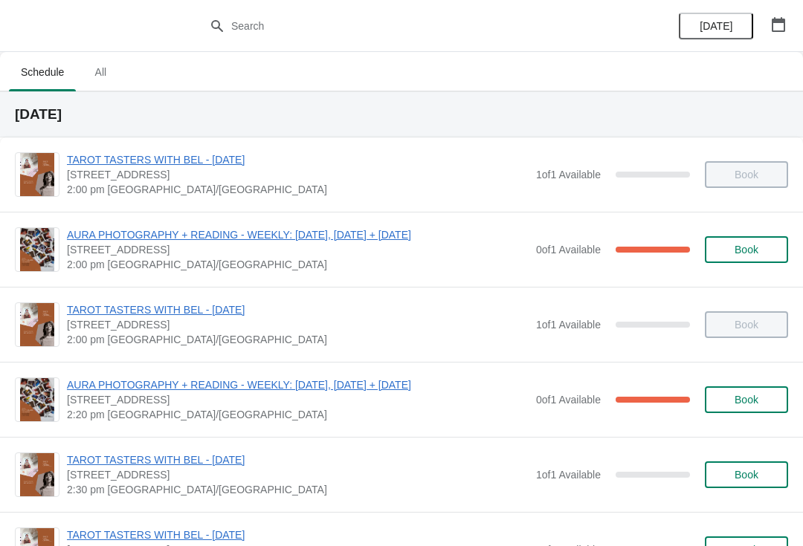
click at [780, 26] on icon "button" at bounding box center [778, 24] width 15 height 15
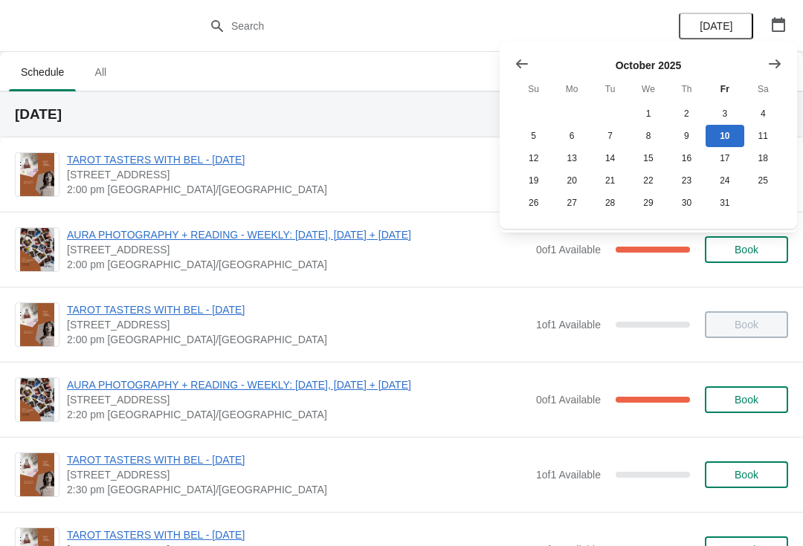
click at [781, 67] on icon "Show next month, November 2025" at bounding box center [774, 63] width 15 height 15
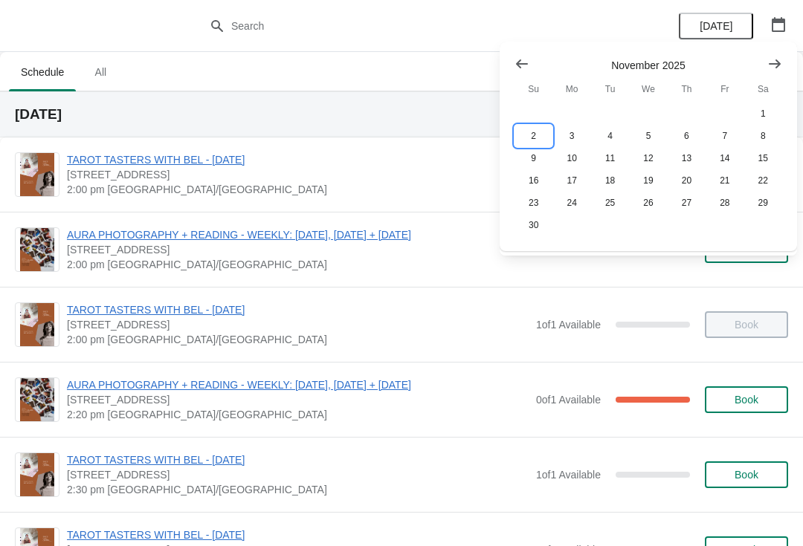
click at [543, 125] on button "2" at bounding box center [533, 136] width 38 height 22
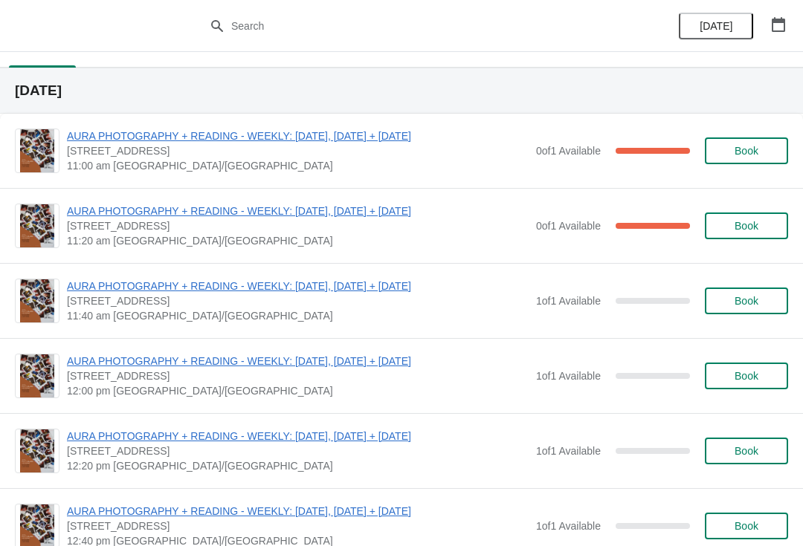
scroll to position [23, 0]
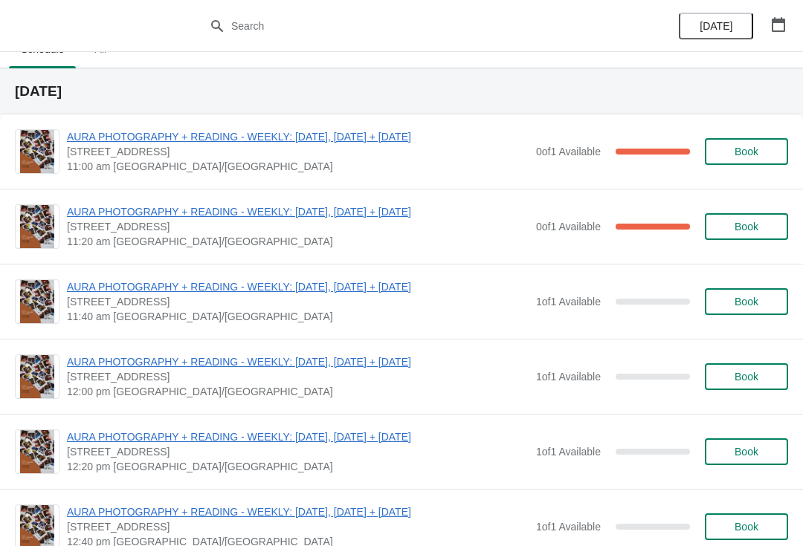
click at [742, 291] on button "Book" at bounding box center [746, 301] width 83 height 27
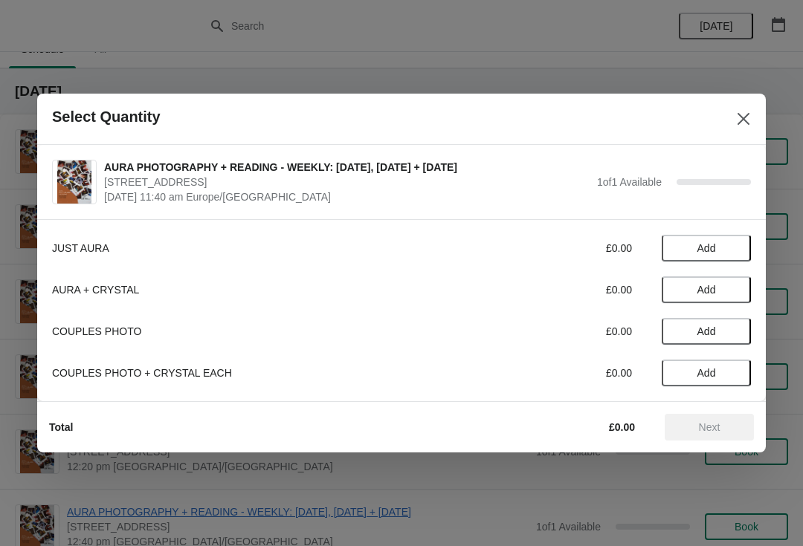
click at [719, 285] on span "Add" at bounding box center [706, 290] width 62 height 12
click at [720, 418] on button "Next" at bounding box center [708, 427] width 89 height 27
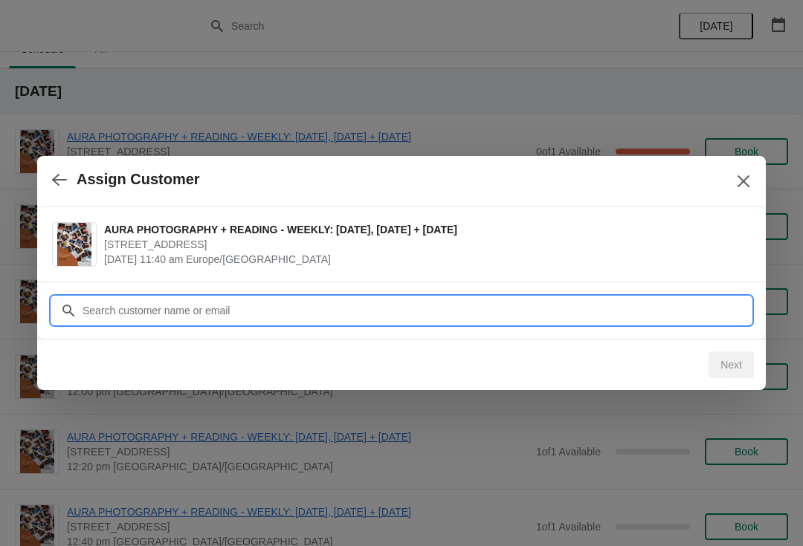
click at [696, 303] on input "Customer" at bounding box center [416, 310] width 669 height 27
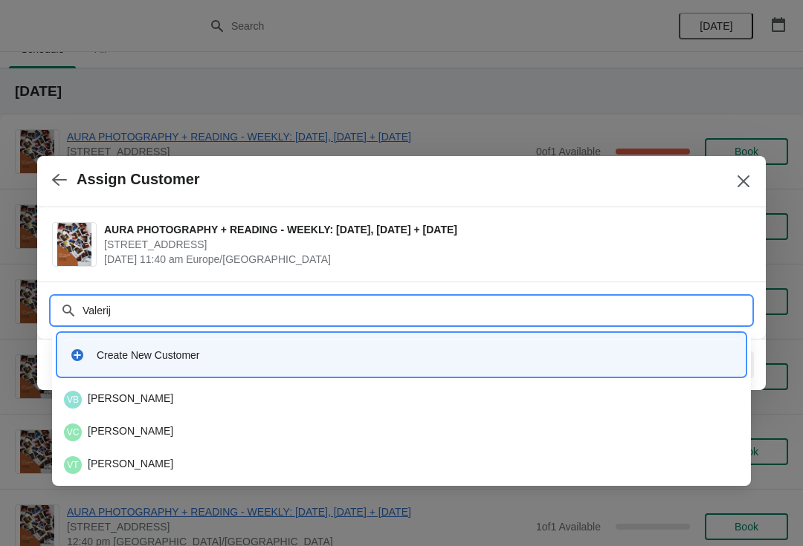
type input "Valerijs"
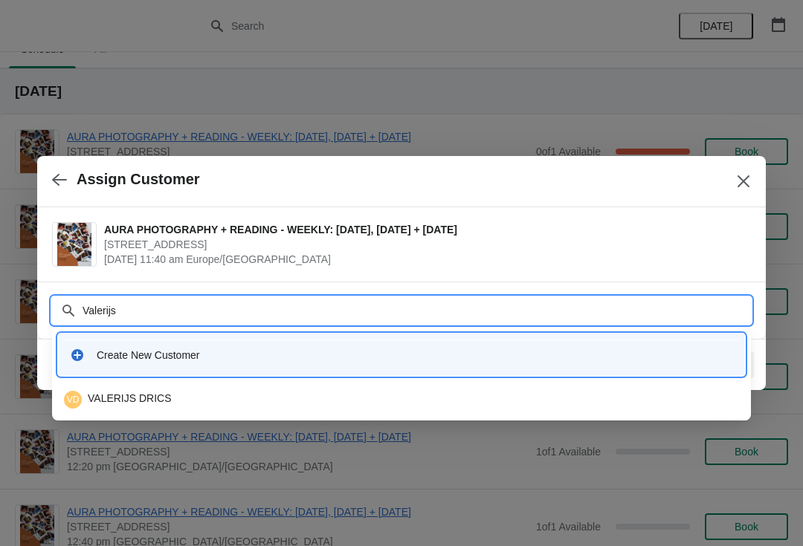
click at [187, 401] on div "VD VALERIJS DRICS" at bounding box center [401, 400] width 675 height 18
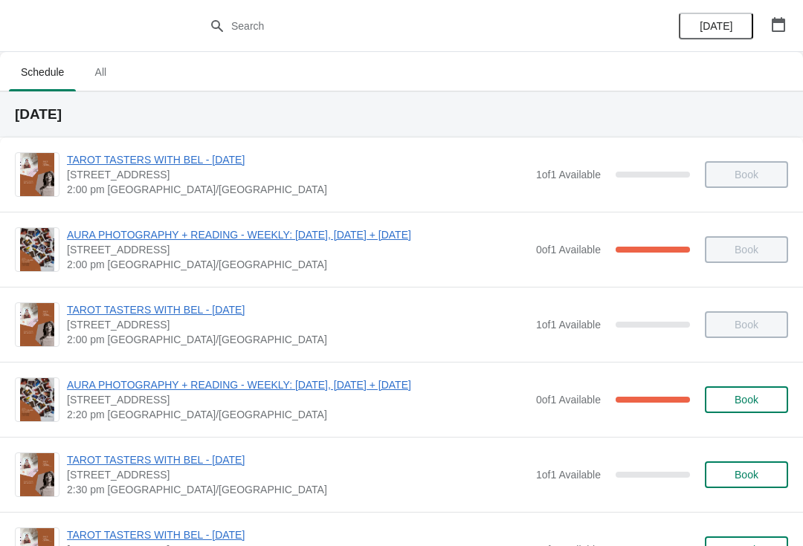
click at [778, 21] on icon "button" at bounding box center [777, 24] width 13 height 15
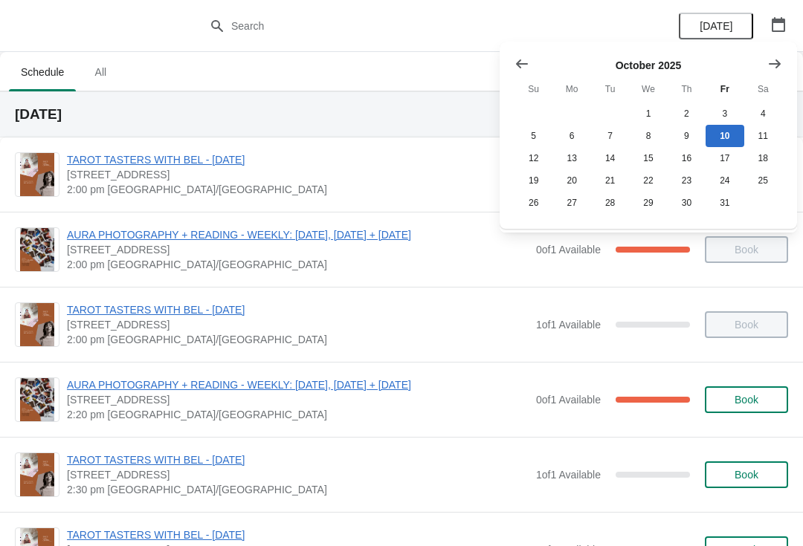
click at [774, 74] on button "Show next month, November 2025" at bounding box center [774, 64] width 27 height 27
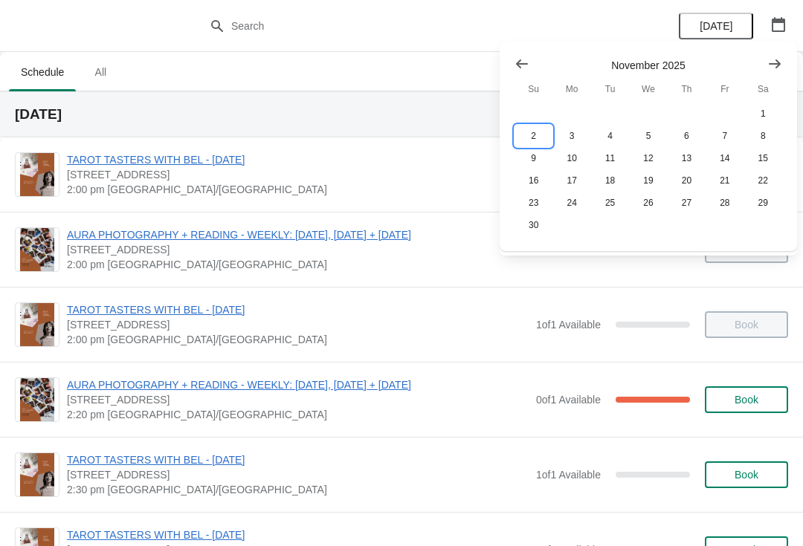
click at [539, 136] on button "2" at bounding box center [533, 136] width 38 height 22
